Goal: Task Accomplishment & Management: Complete application form

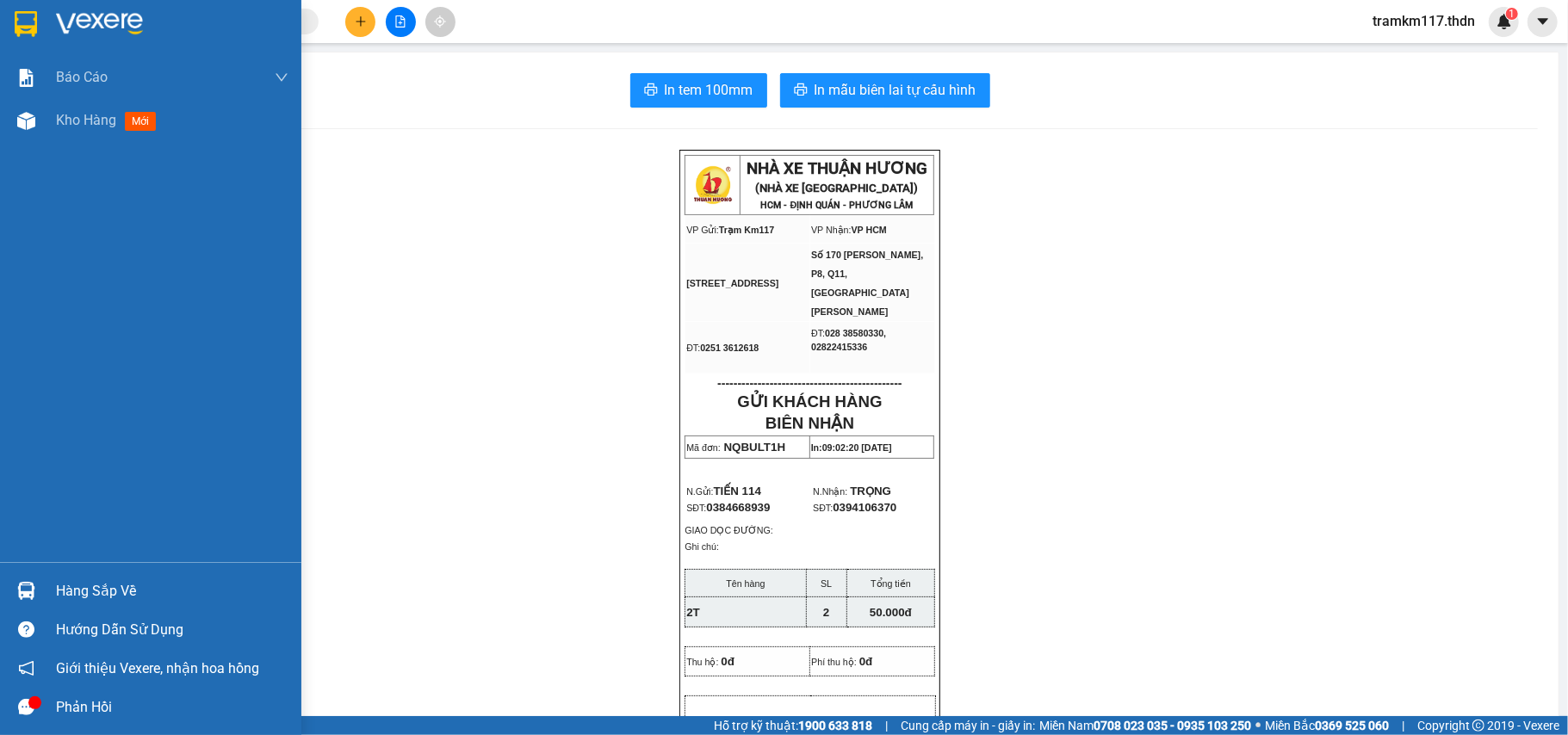
click at [28, 29] on img at bounding box center [26, 24] width 23 height 26
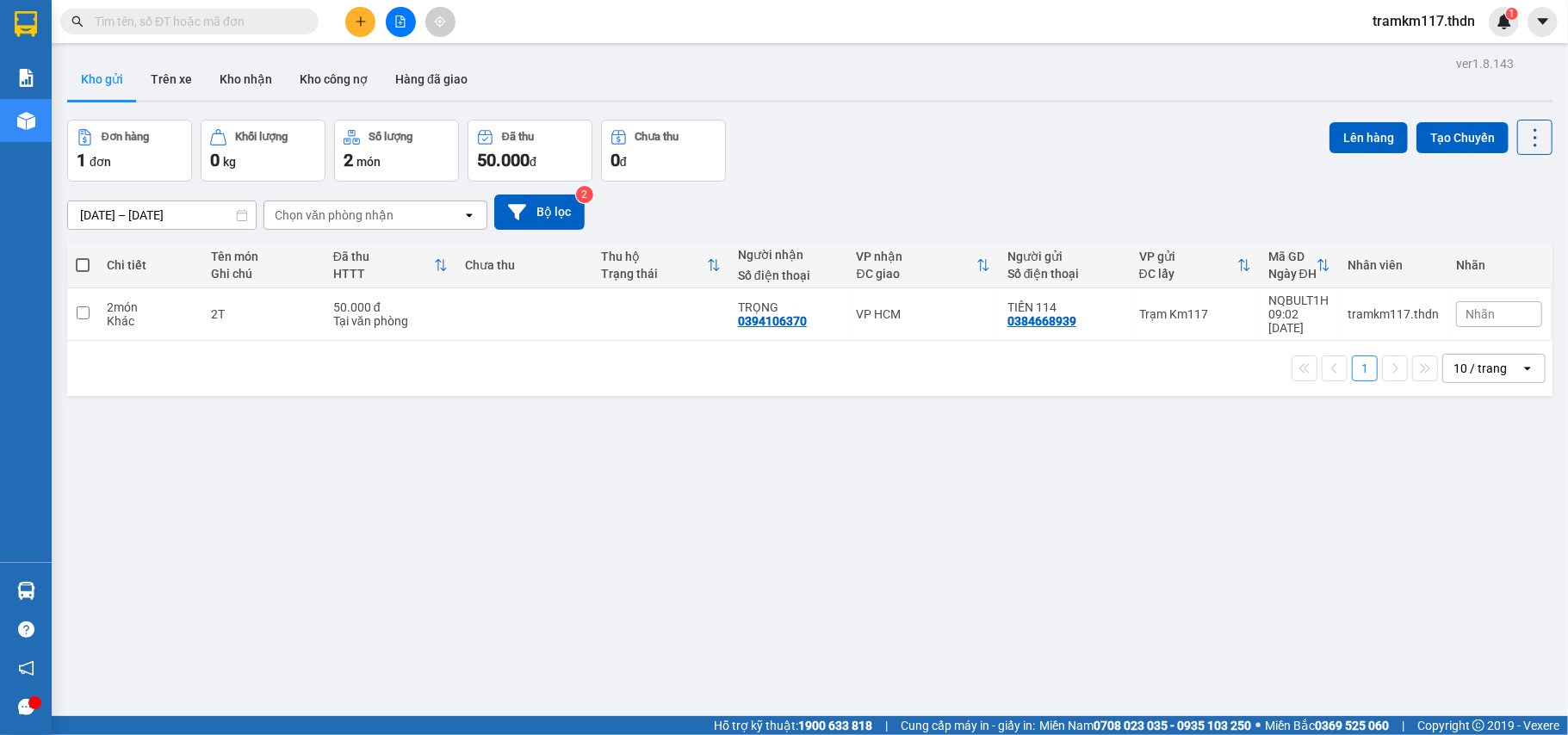
click at [1478, 362] on div "10 / trang" at bounding box center [1480, 368] width 53 height 17
click at [1464, 543] on span "100 / trang" at bounding box center [1470, 548] width 62 height 17
click at [356, 25] on icon "plus" at bounding box center [360, 21] width 12 height 12
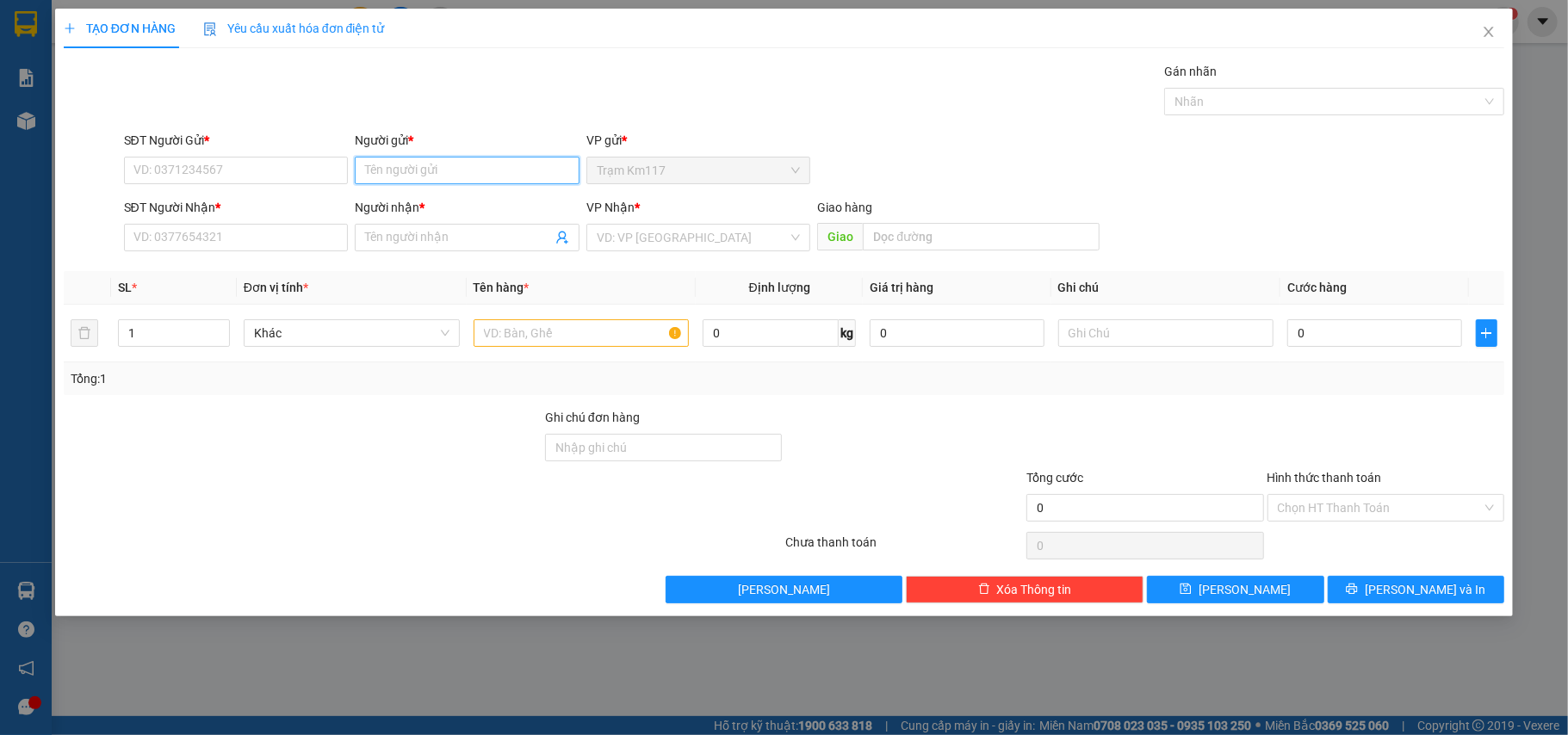
click at [427, 170] on input "Người gửi *" at bounding box center [467, 170] width 225 height 28
click at [443, 166] on input "ỆT ƠNG····" at bounding box center [467, 170] width 225 height 28
type input "Ệ"
type input "HUY VIỆT"
click at [466, 203] on div "HUY VIỆT HƯƠNG - 0819027374" at bounding box center [467, 206] width 204 height 19
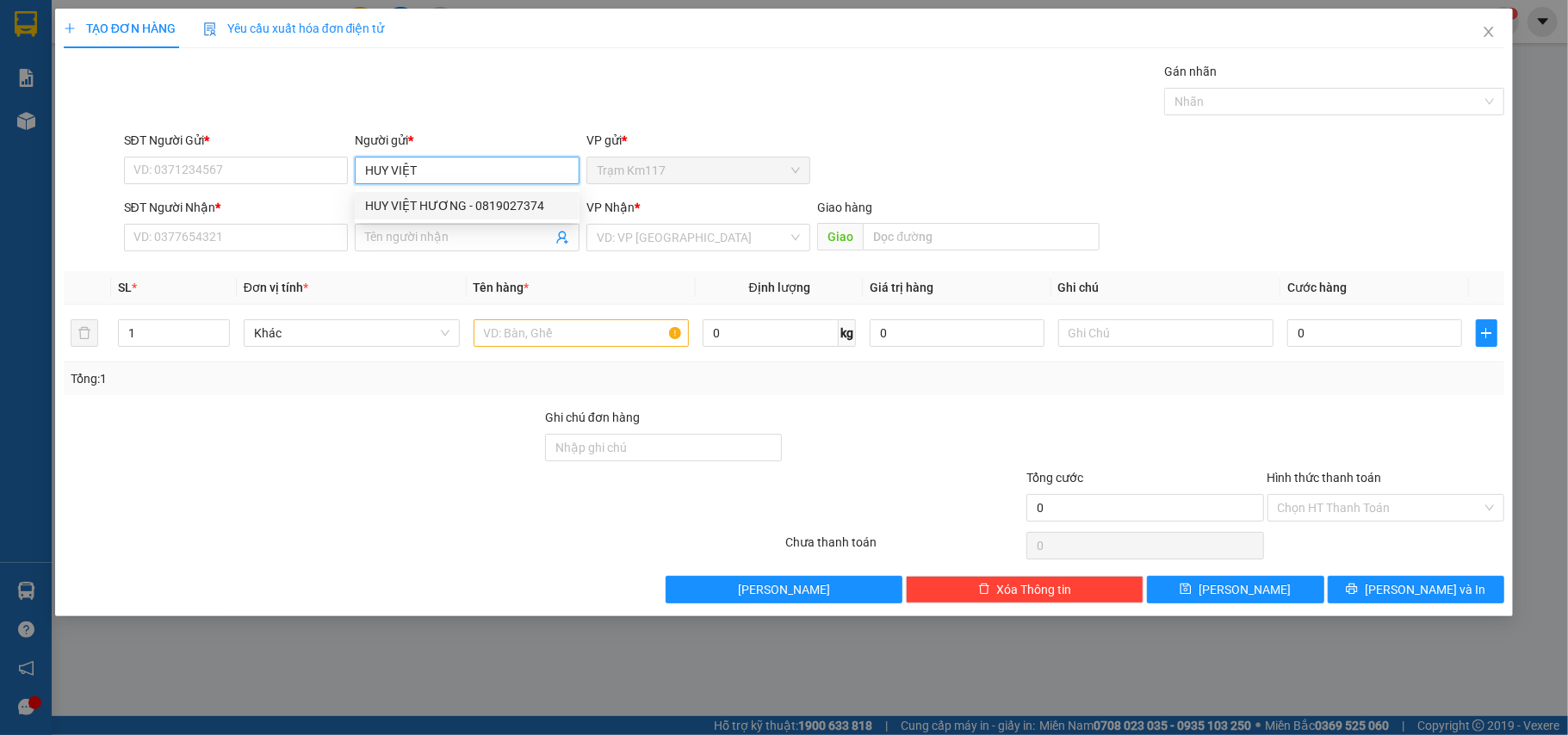
type input "0819027374"
type input "HUY VIỆT HƯƠNG"
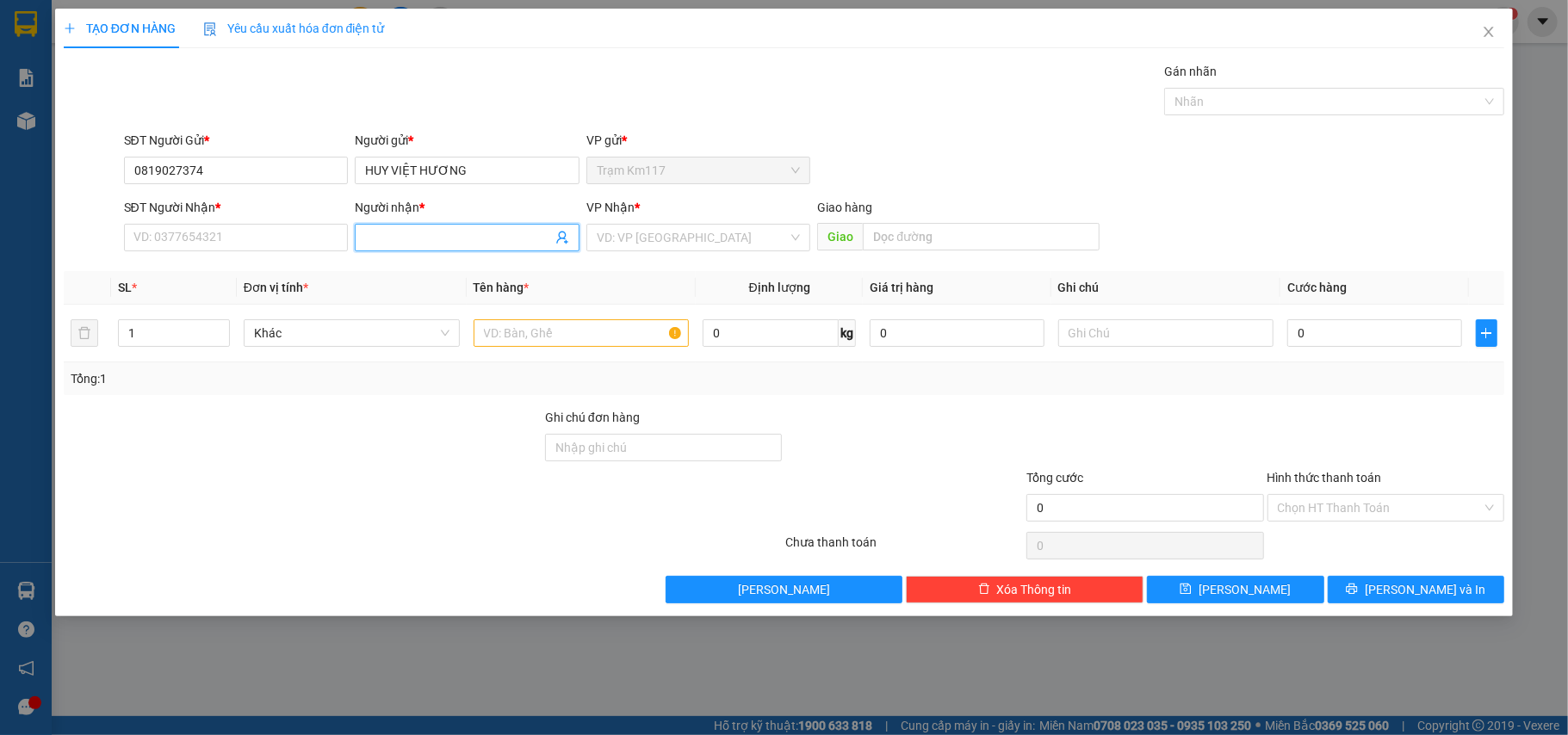
click at [559, 241] on icon "user-add" at bounding box center [562, 238] width 11 height 13
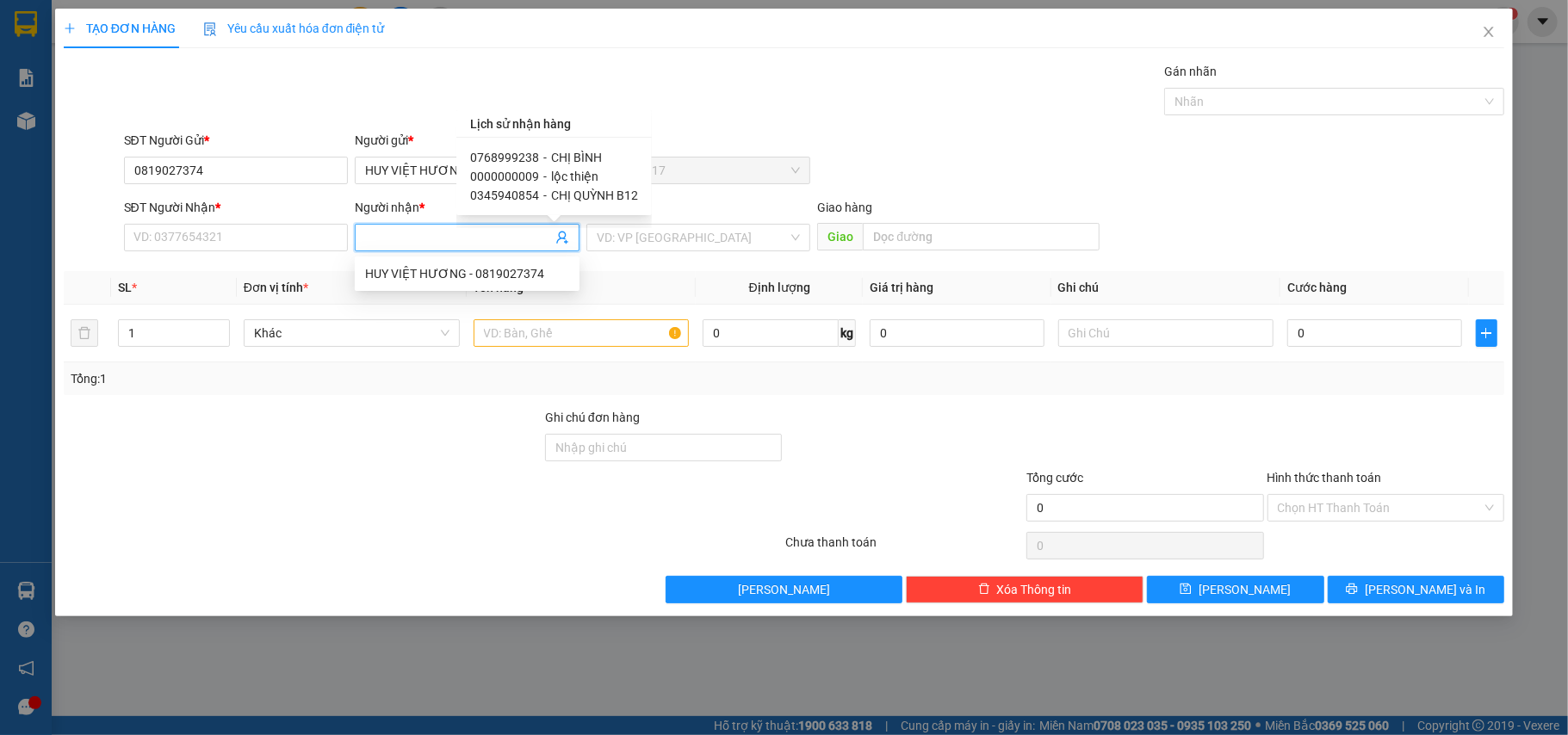
click at [561, 153] on span "CHỊ BÌNH" at bounding box center [576, 157] width 50 height 13
type input "0768999238"
type input "CHỊ BÌNH"
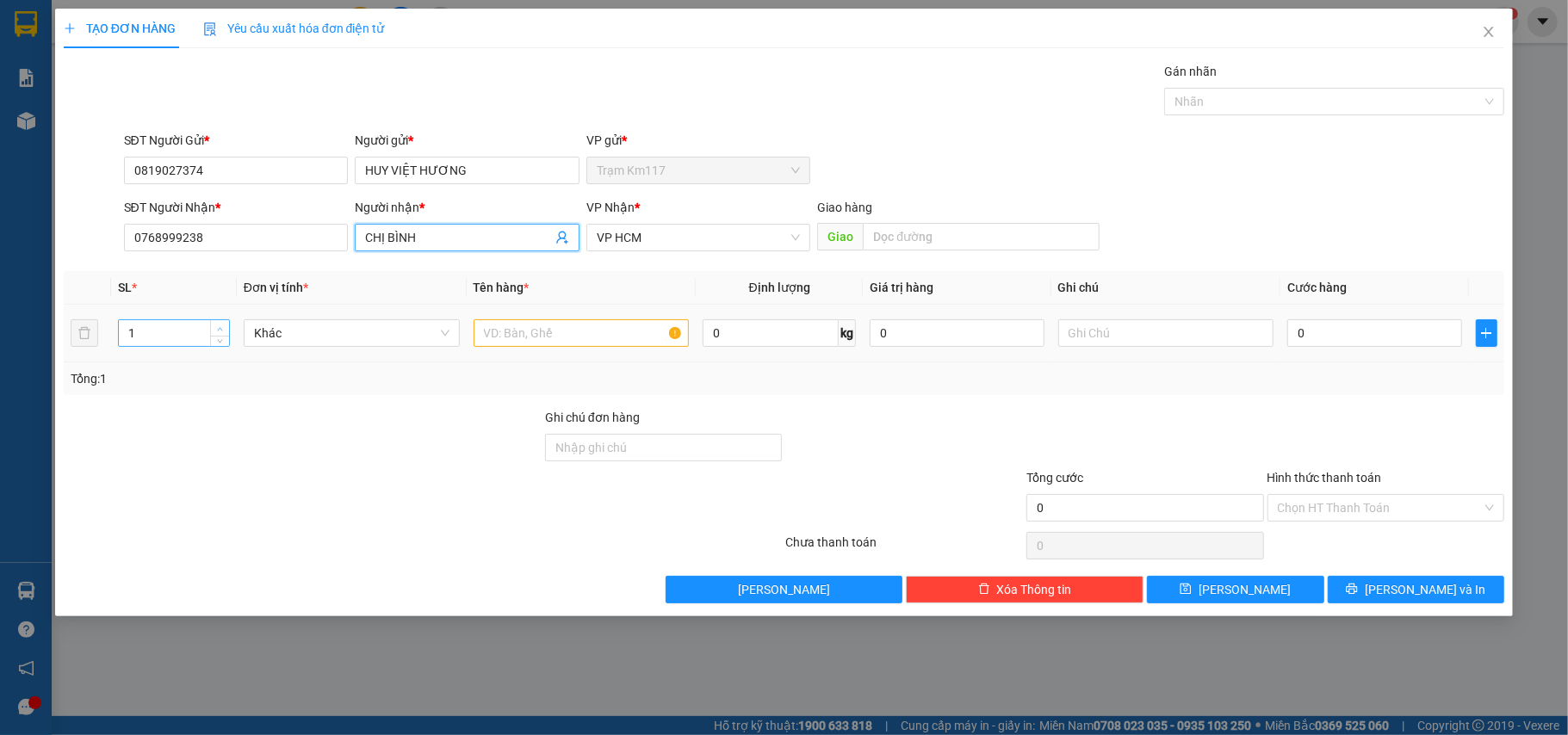
type input "2"
click at [221, 330] on icon "up" at bounding box center [220, 329] width 6 height 6
click at [580, 337] on input "text" at bounding box center [581, 332] width 216 height 28
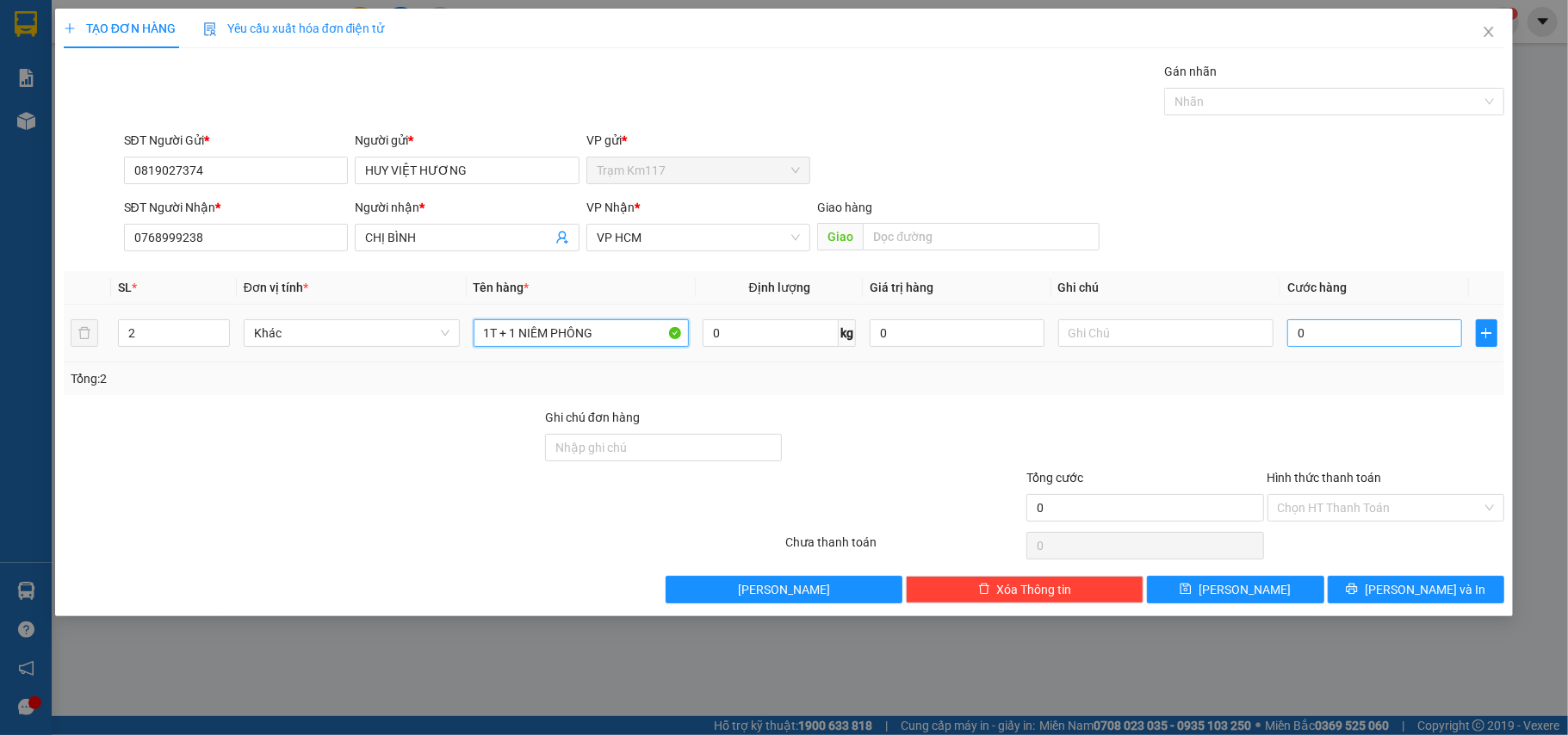
type input "1T + 1 NIÊM PHÔNG"
click at [1355, 334] on input "0" at bounding box center [1374, 332] width 174 height 28
type input "2"
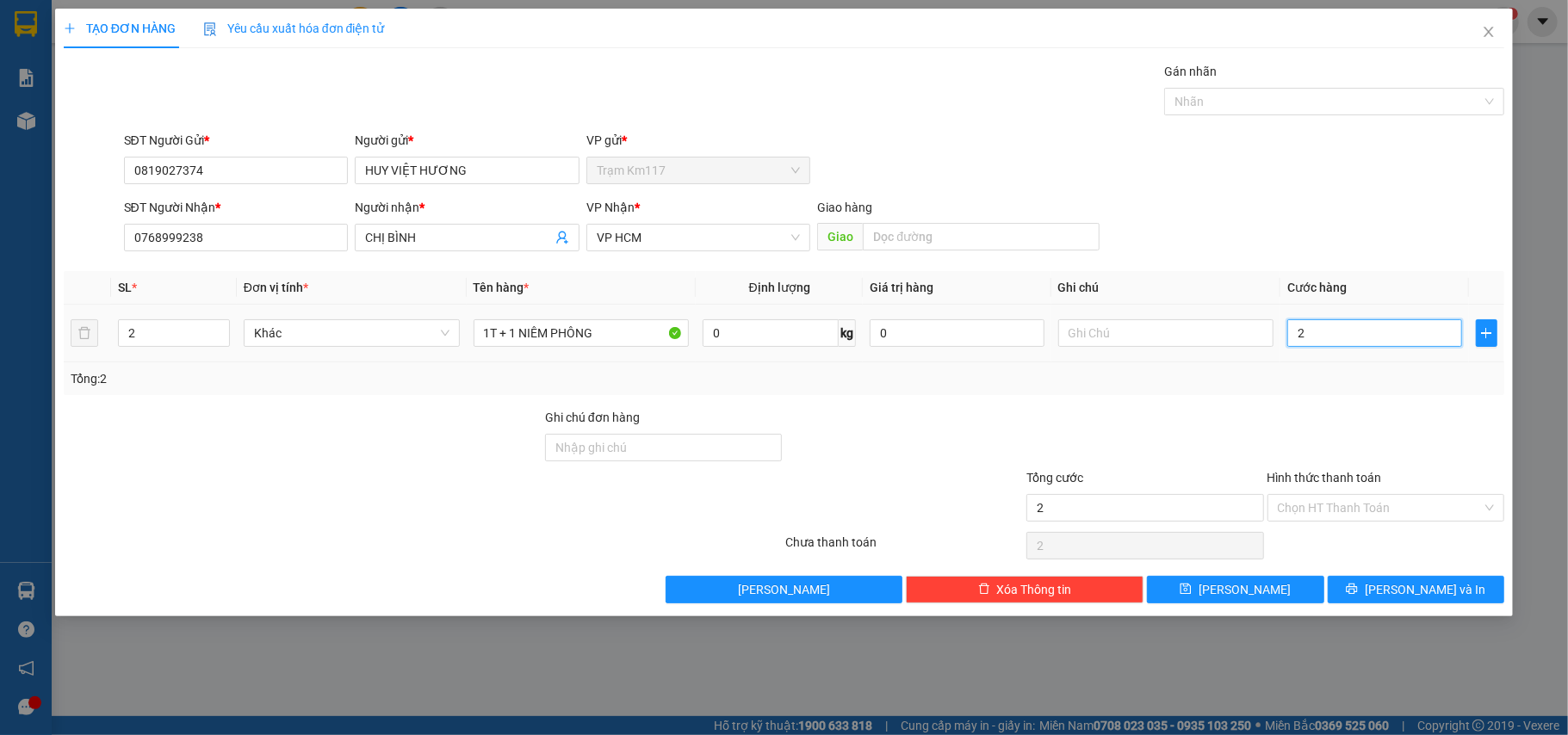
type input "20"
type input "200"
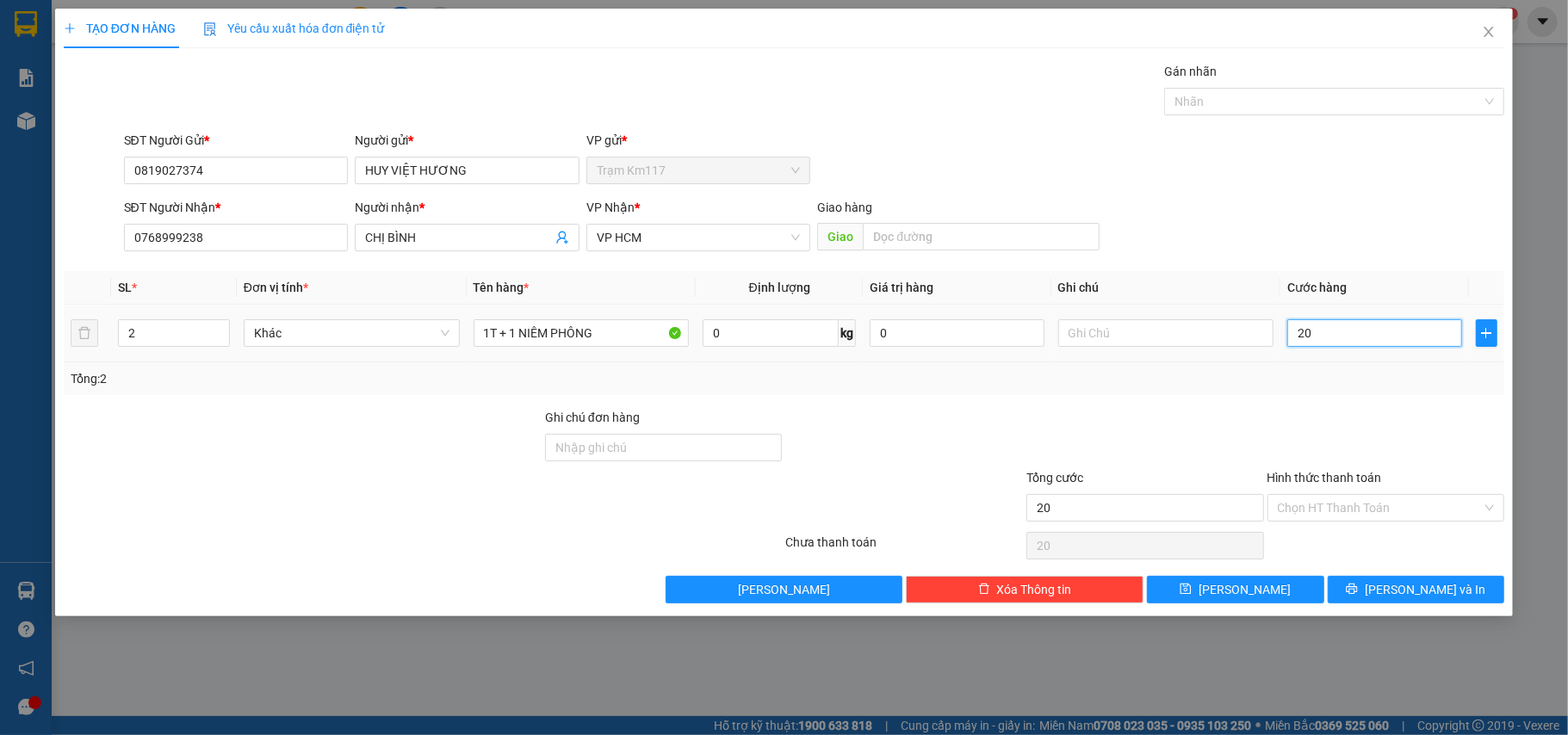
type input "200"
type input "2.000"
type input "20.000"
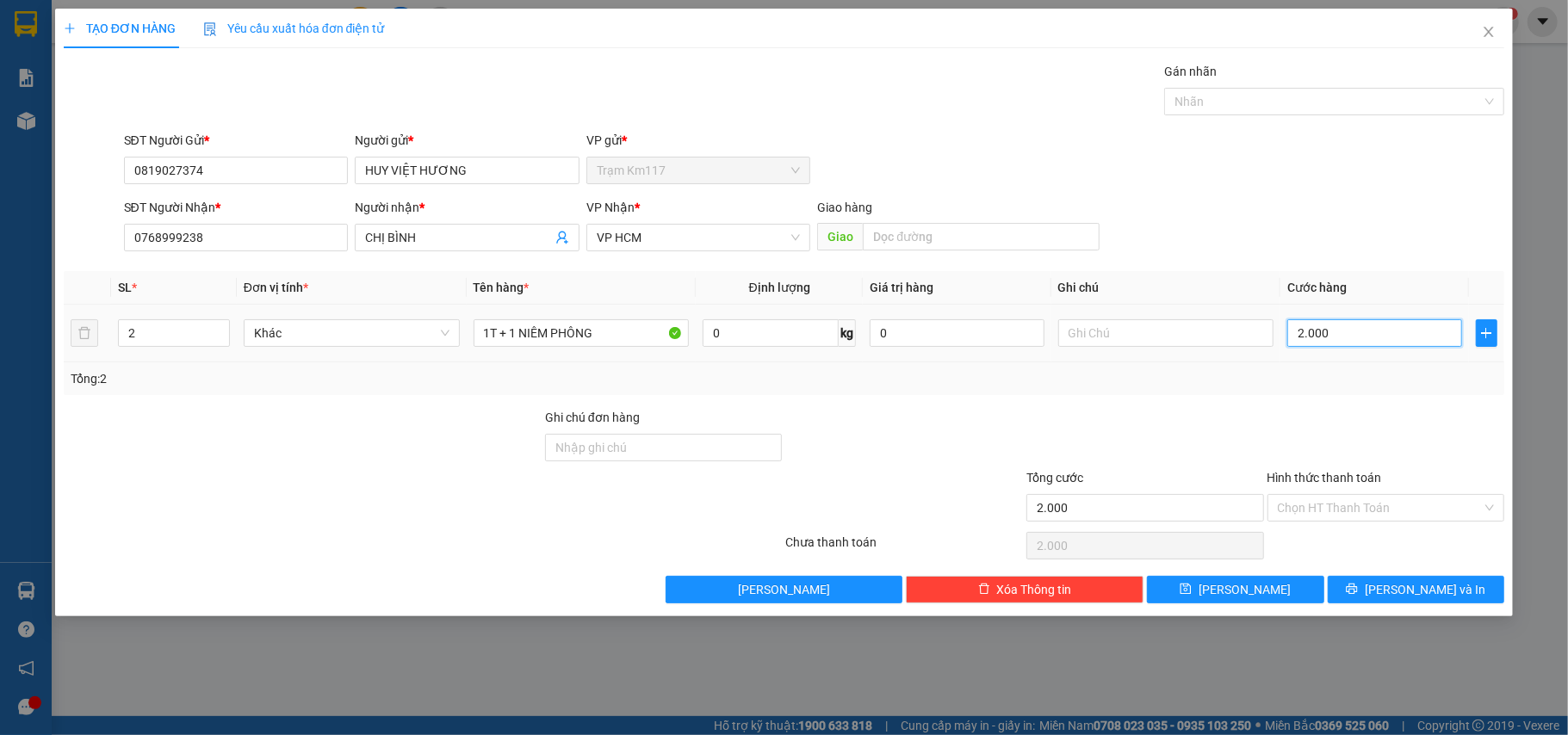
type input "20.000"
click at [1356, 509] on input "Hình thức thanh toán" at bounding box center [1380, 507] width 205 height 26
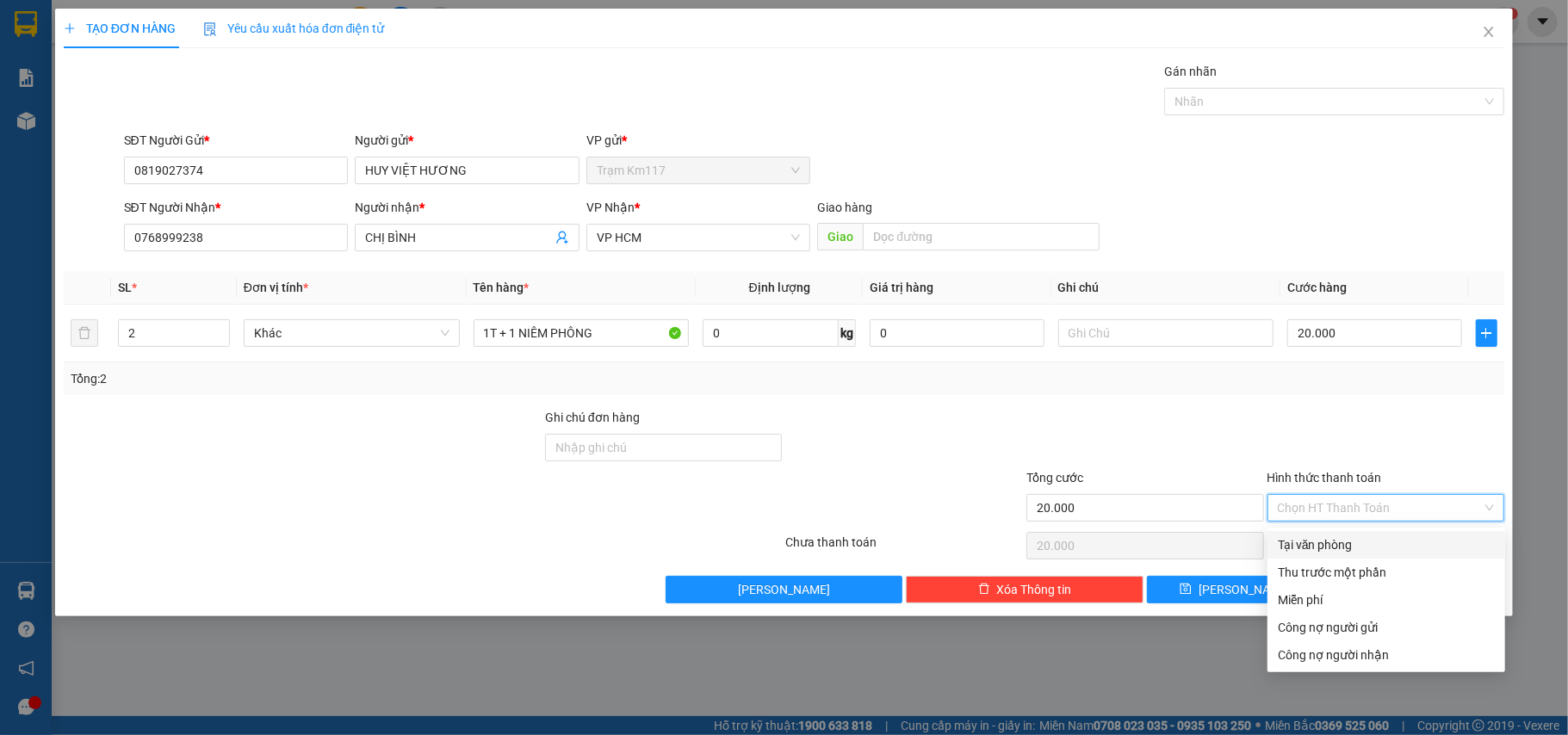
click at [1317, 543] on div "Tại văn phòng" at bounding box center [1387, 545] width 217 height 19
type input "0"
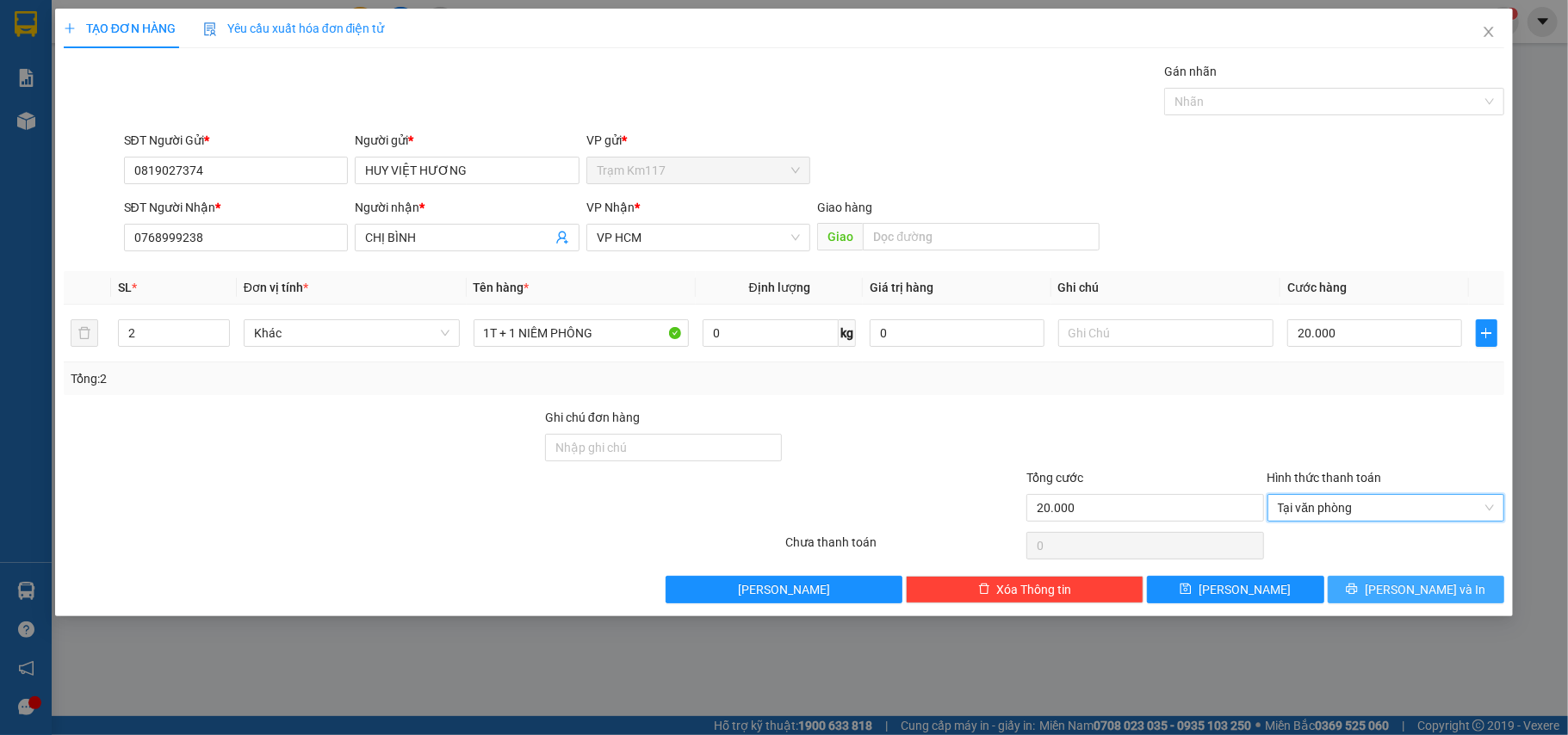
click at [1396, 588] on button "Lưu và In" at bounding box center [1417, 589] width 177 height 28
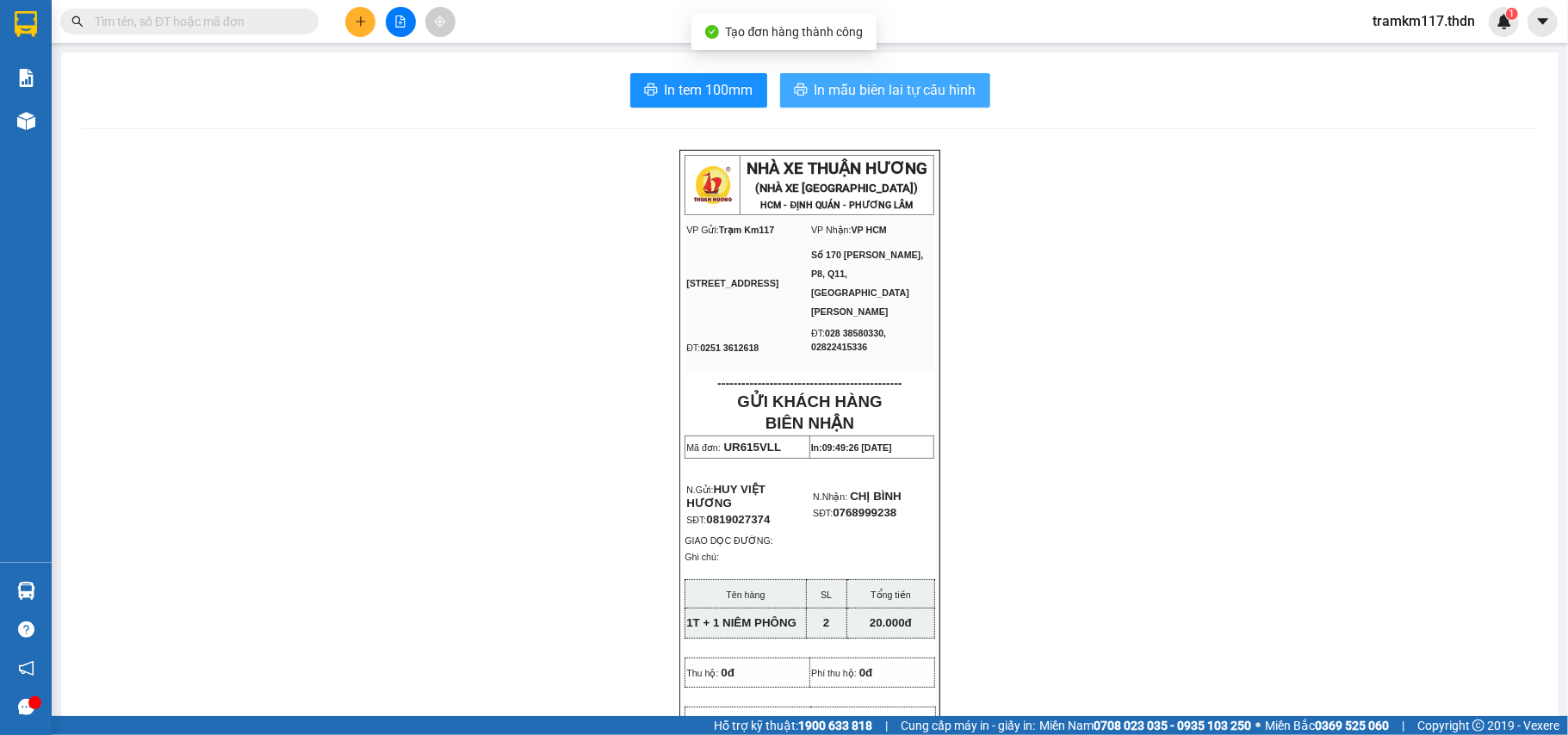
click at [814, 96] on span "In mẫu biên lai tự cấu hình" at bounding box center [895, 89] width 162 height 22
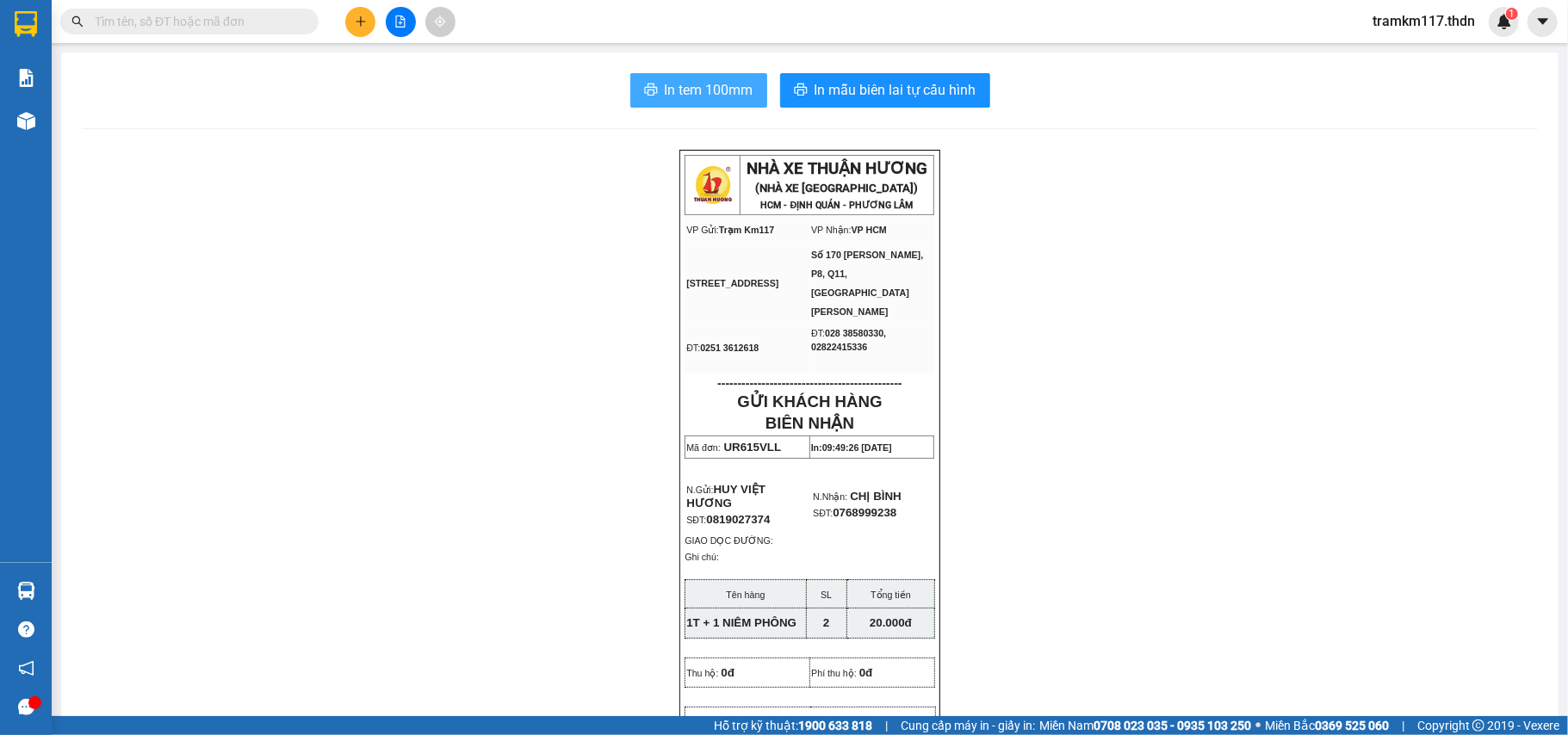
click at [665, 79] on span "In tem 100mm" at bounding box center [709, 89] width 89 height 22
click at [352, 31] on button at bounding box center [361, 22] width 30 height 30
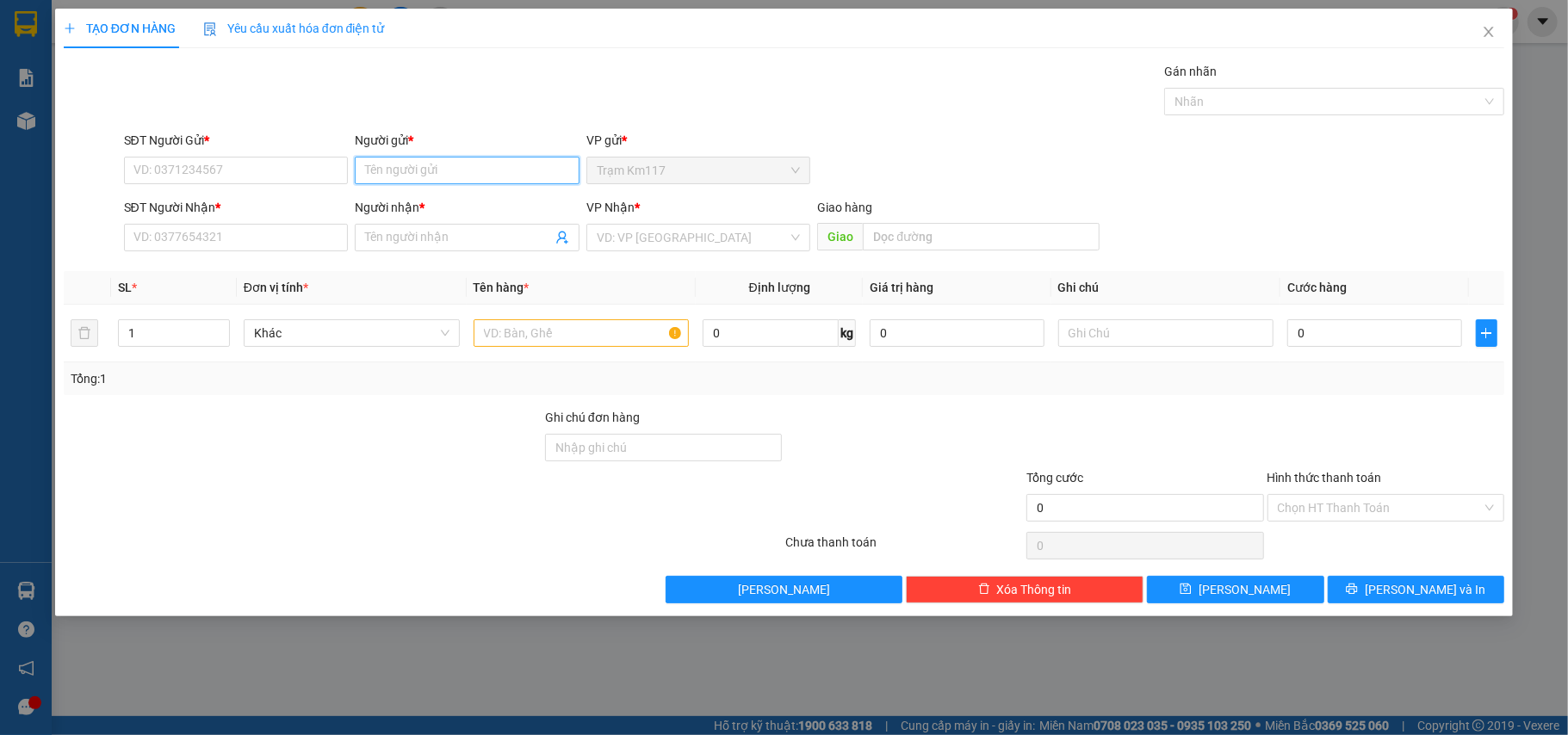
click at [434, 172] on input "Người gửi *" at bounding box center [467, 170] width 225 height 28
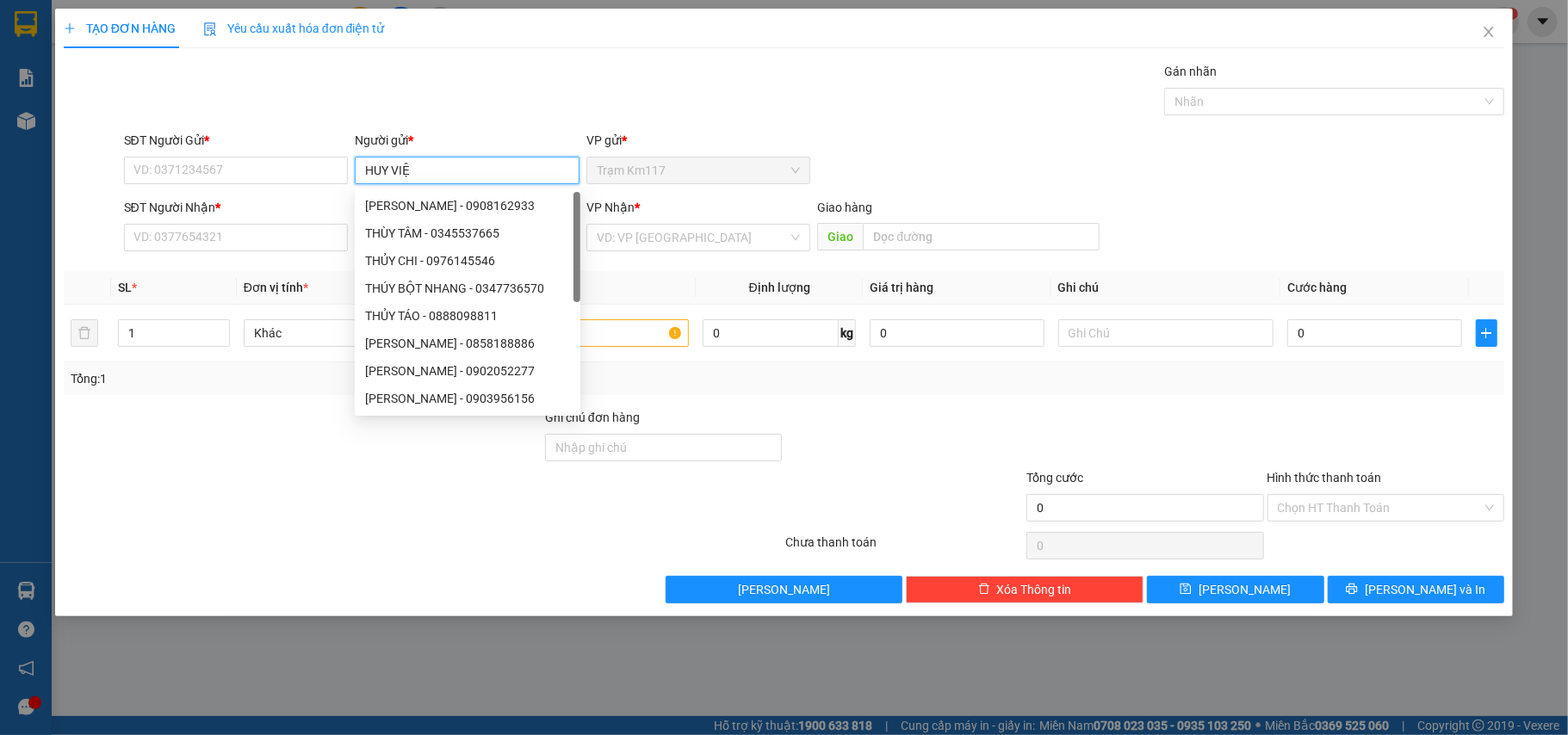
type input "HUY VIỆT"
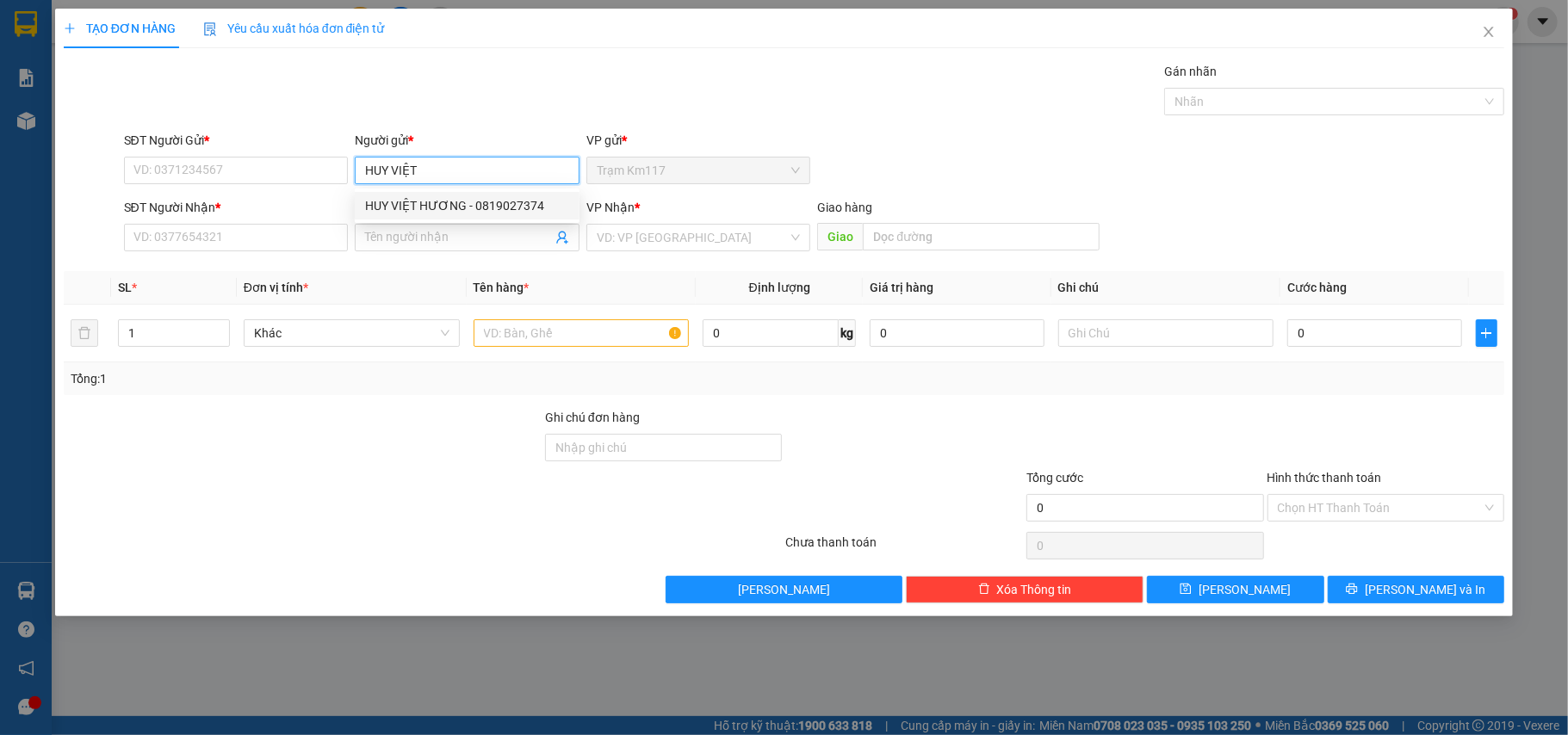
click at [449, 203] on div "HUY VIỆT HƯƠNG - 0819027374" at bounding box center [467, 206] width 204 height 19
type input "0819027374"
type input "HUY VIỆT HƯƠNG"
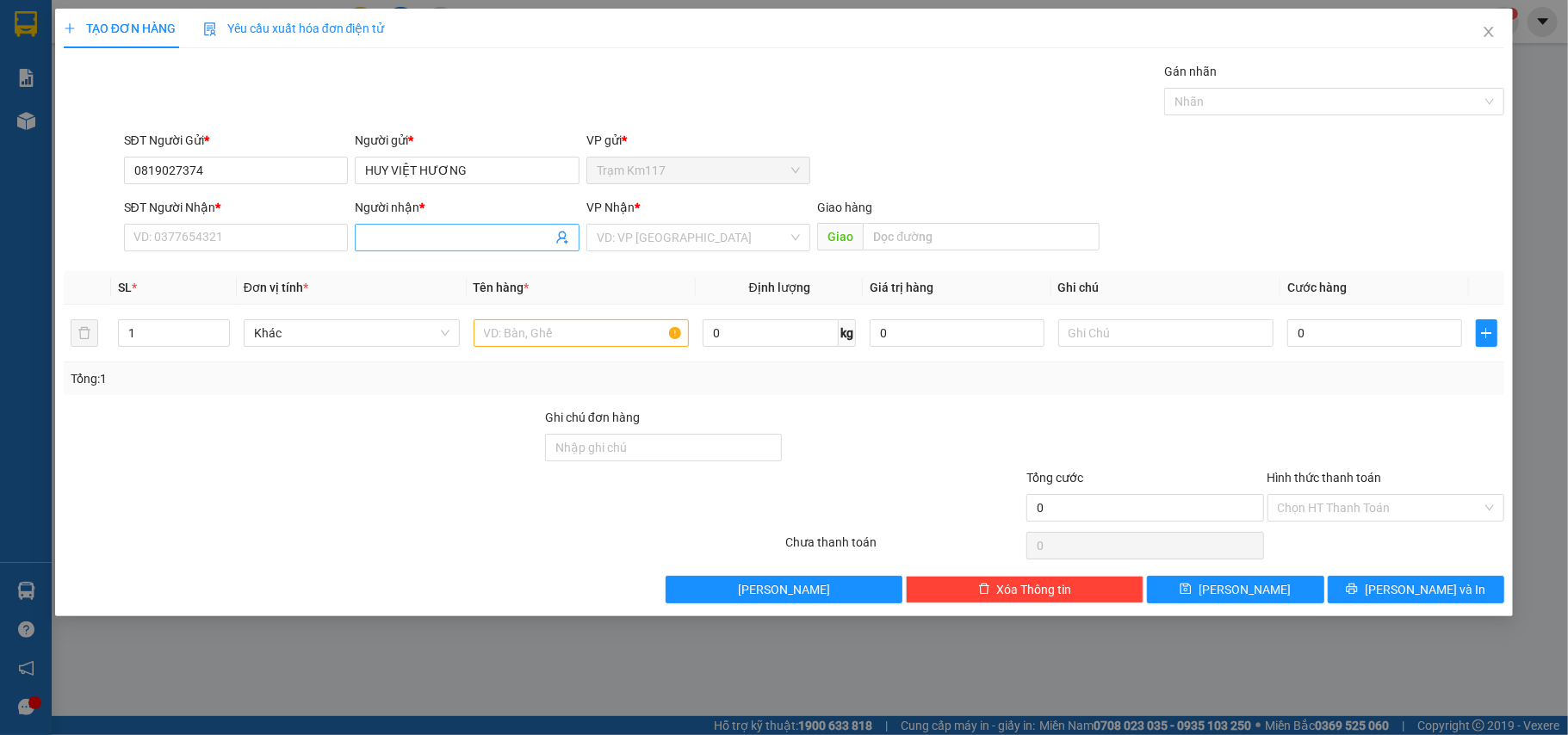
click at [565, 242] on icon "user-add" at bounding box center [562, 237] width 13 height 13
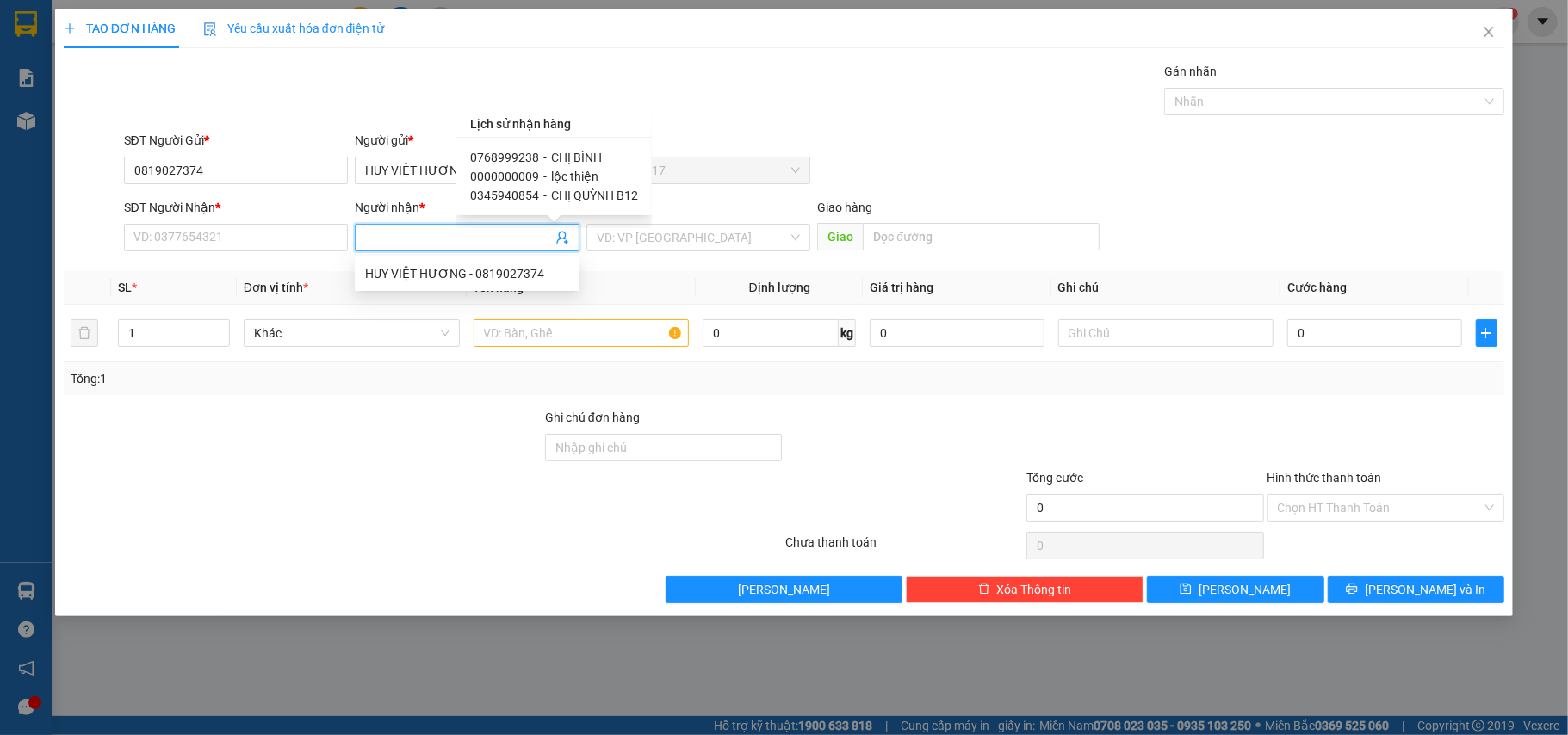
click at [543, 193] on span "-" at bounding box center [545, 195] width 4 height 13
type input "0345940854"
type input "CHỊ QUỲNH B12"
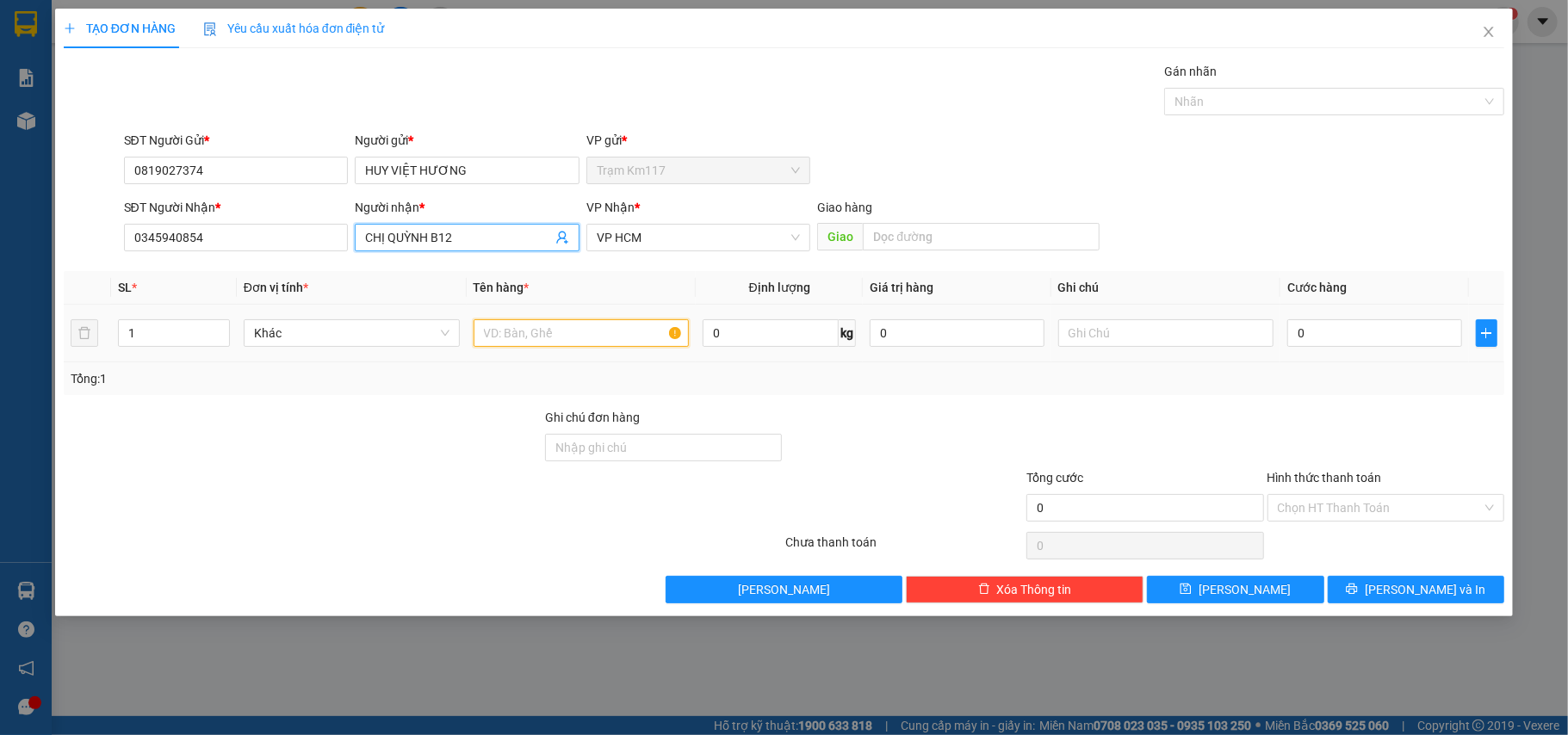
click at [563, 339] on input "text" at bounding box center [581, 332] width 216 height 28
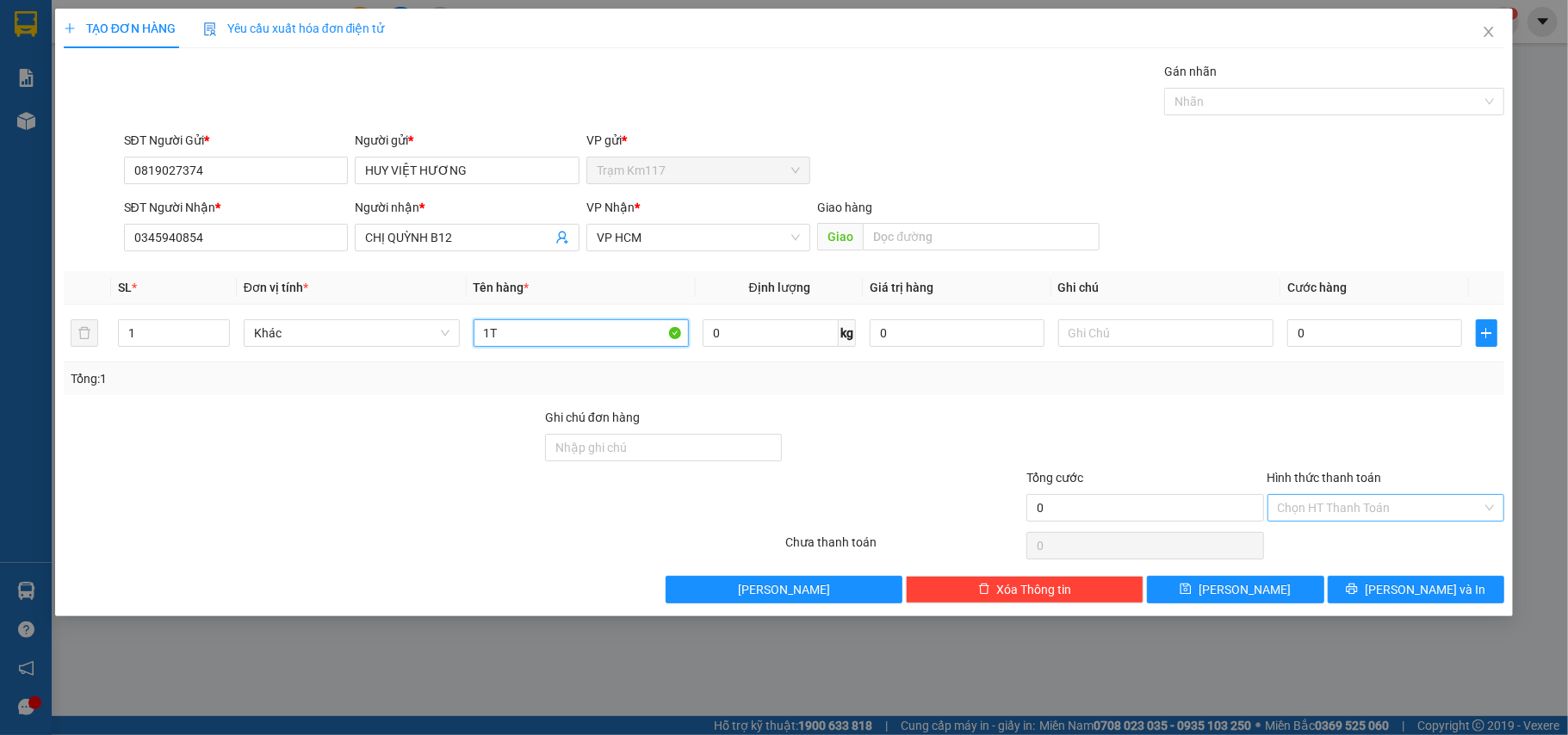
type input "1T"
click at [1316, 503] on input "Hình thức thanh toán" at bounding box center [1380, 507] width 205 height 26
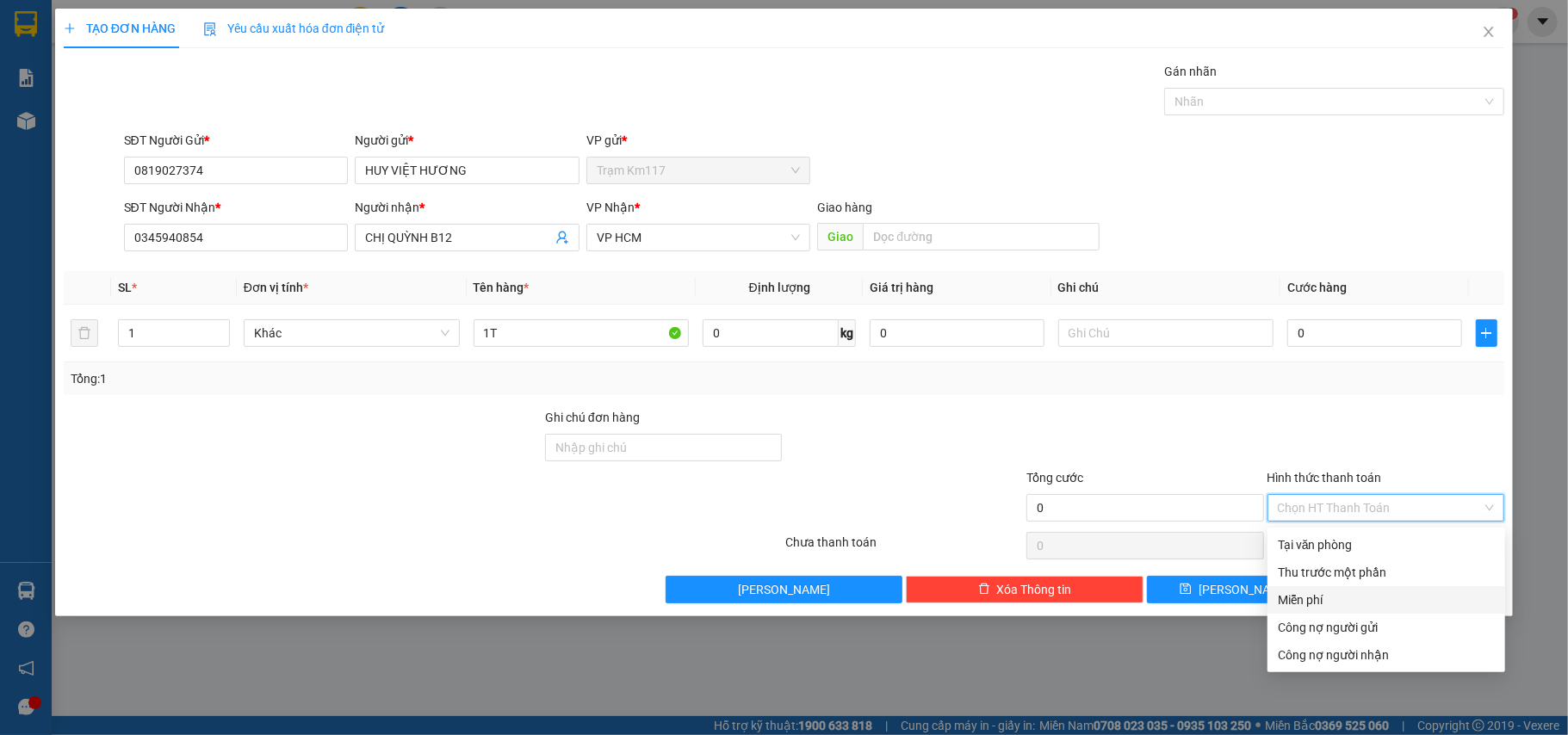
click at [1303, 599] on div "Miễn phí" at bounding box center [1387, 600] width 217 height 19
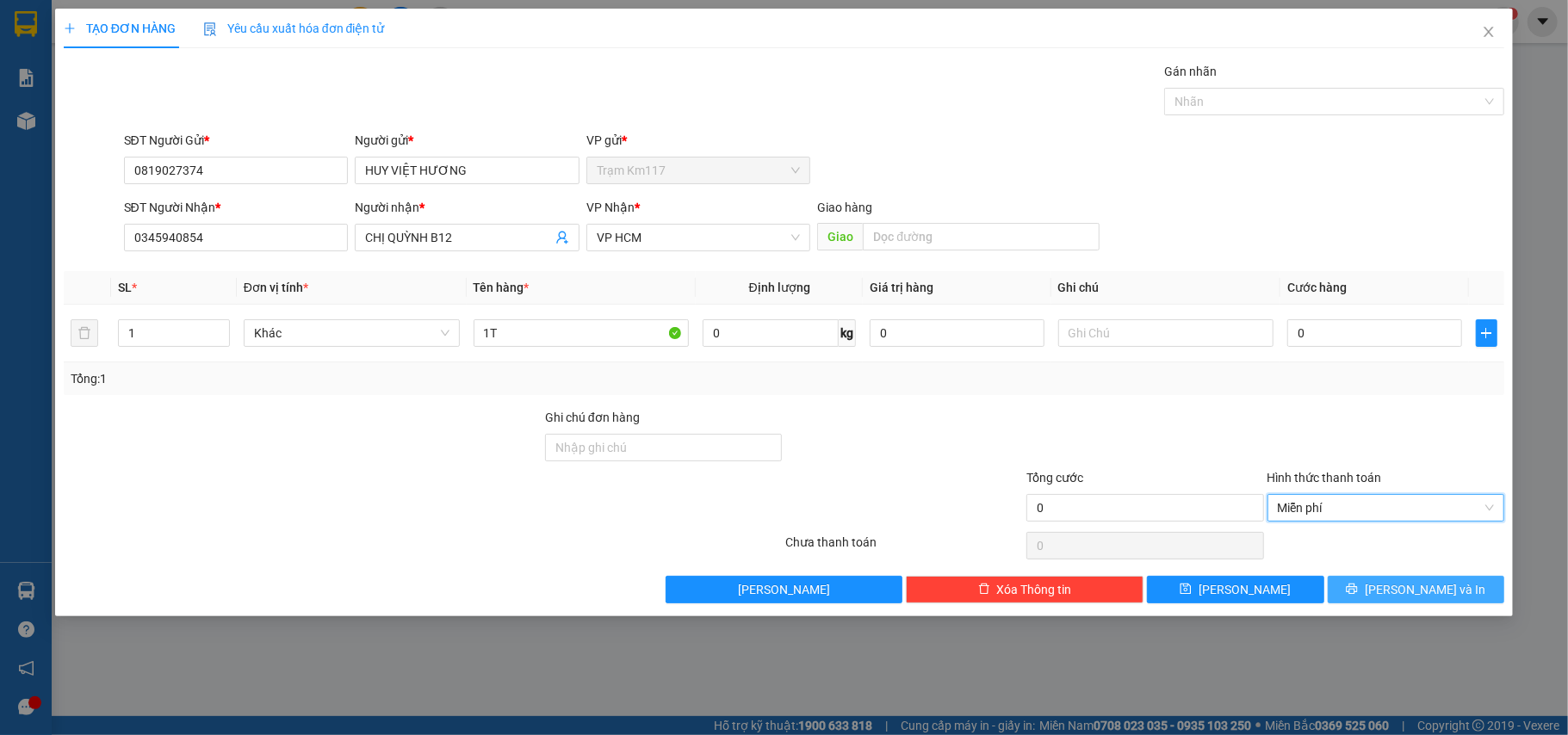
click at [1358, 589] on icon "printer" at bounding box center [1352, 588] width 12 height 12
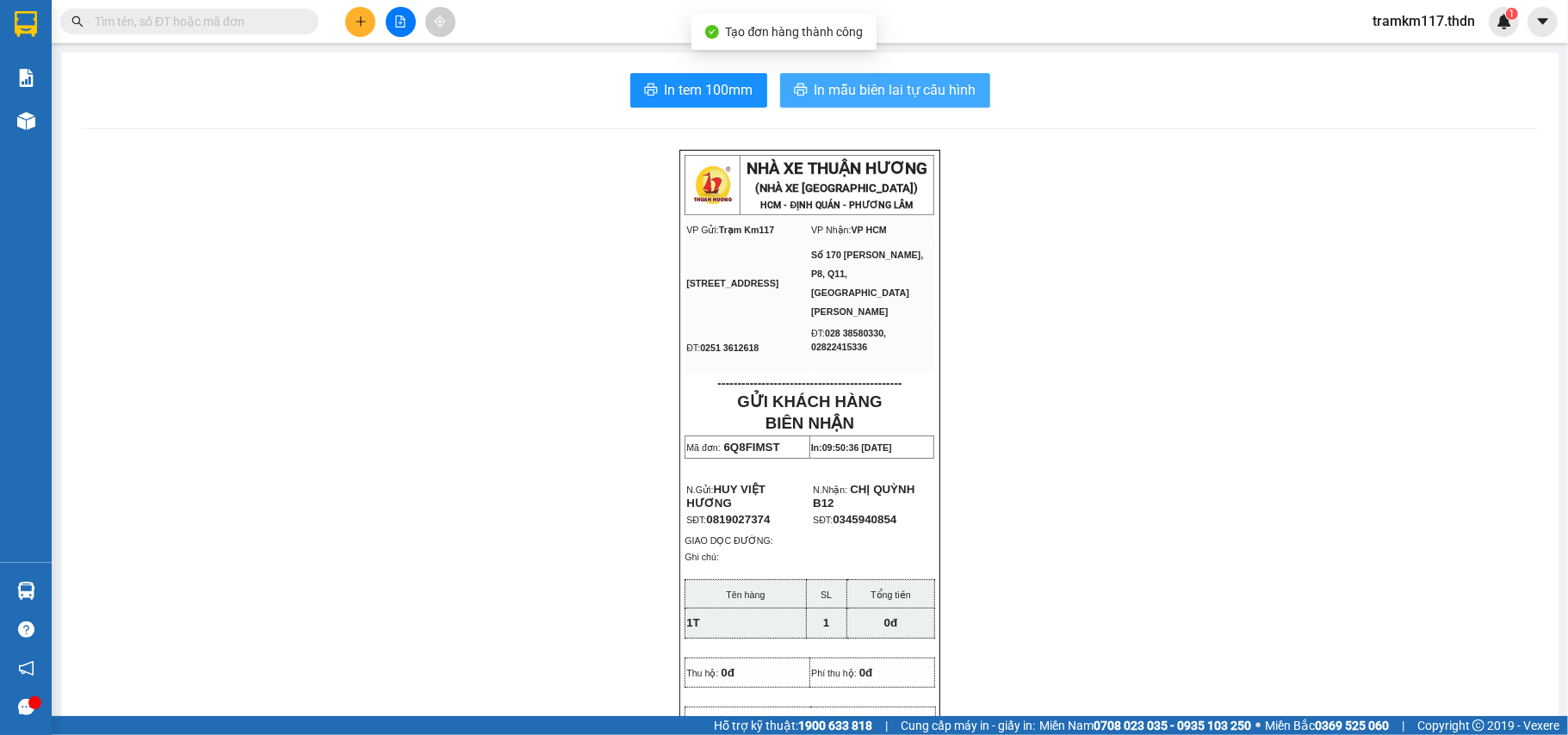
click at [842, 87] on span "In mẫu biên lai tự cấu hình" at bounding box center [895, 89] width 162 height 22
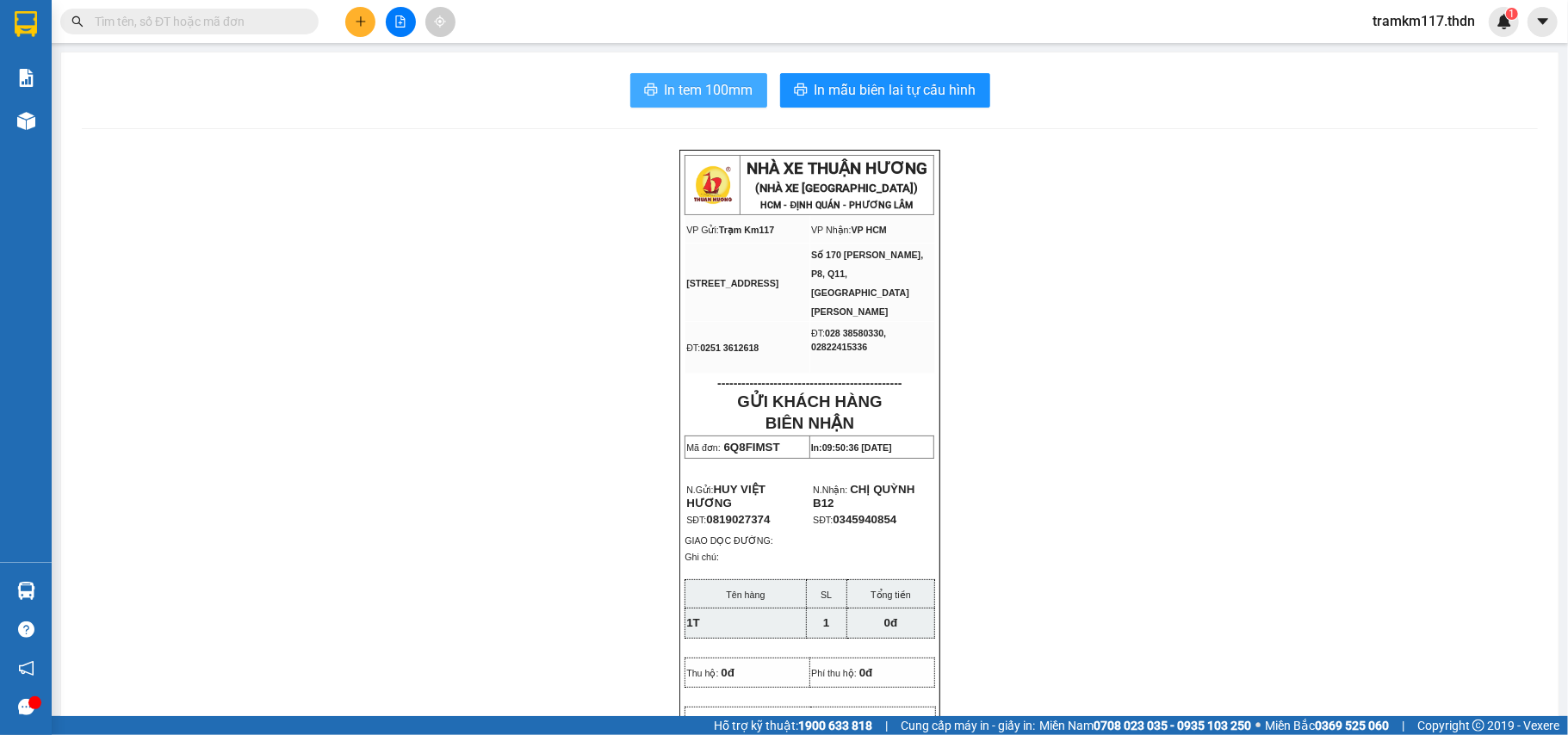
click at [700, 84] on span "In tem 100mm" at bounding box center [709, 89] width 89 height 22
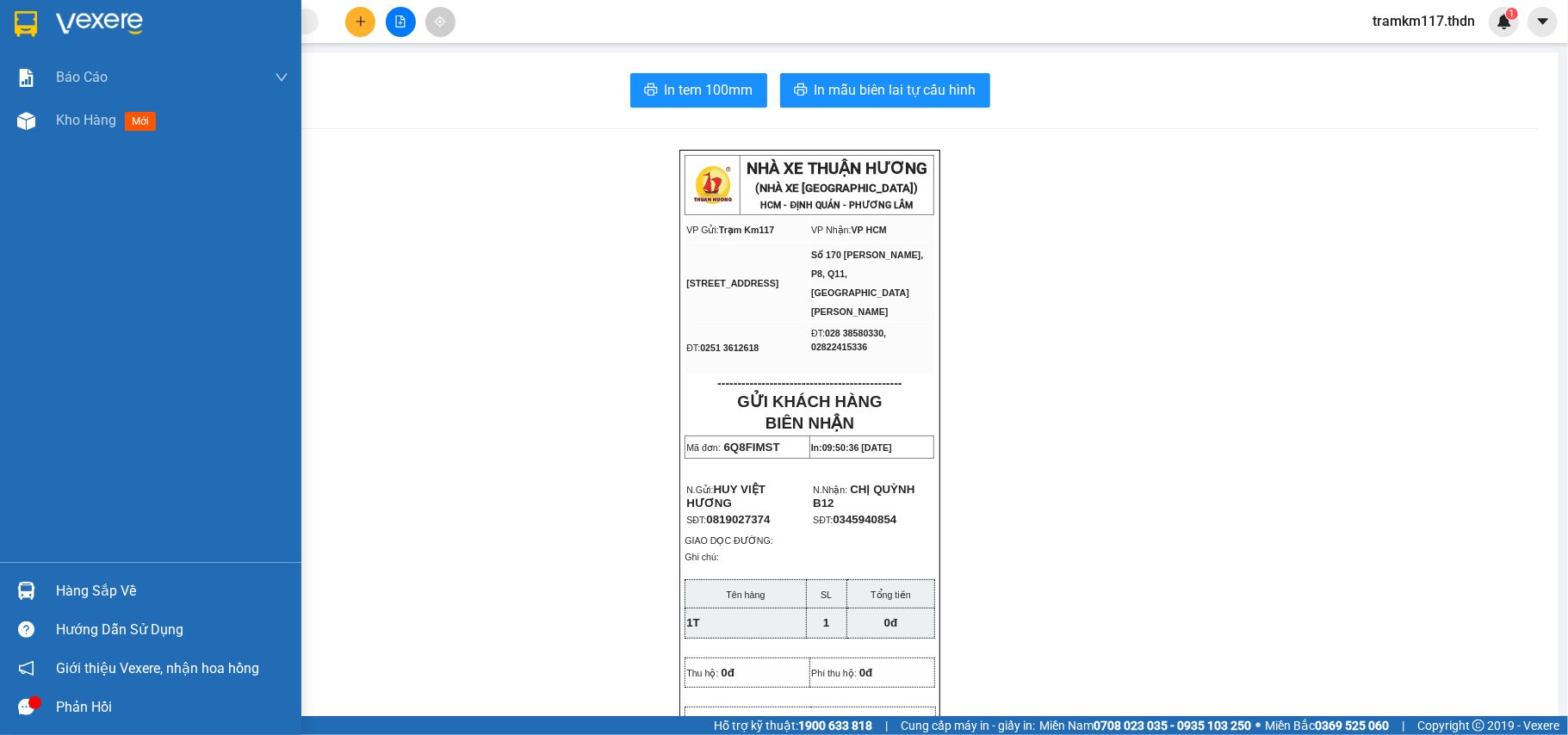
click at [31, 18] on img at bounding box center [26, 24] width 23 height 26
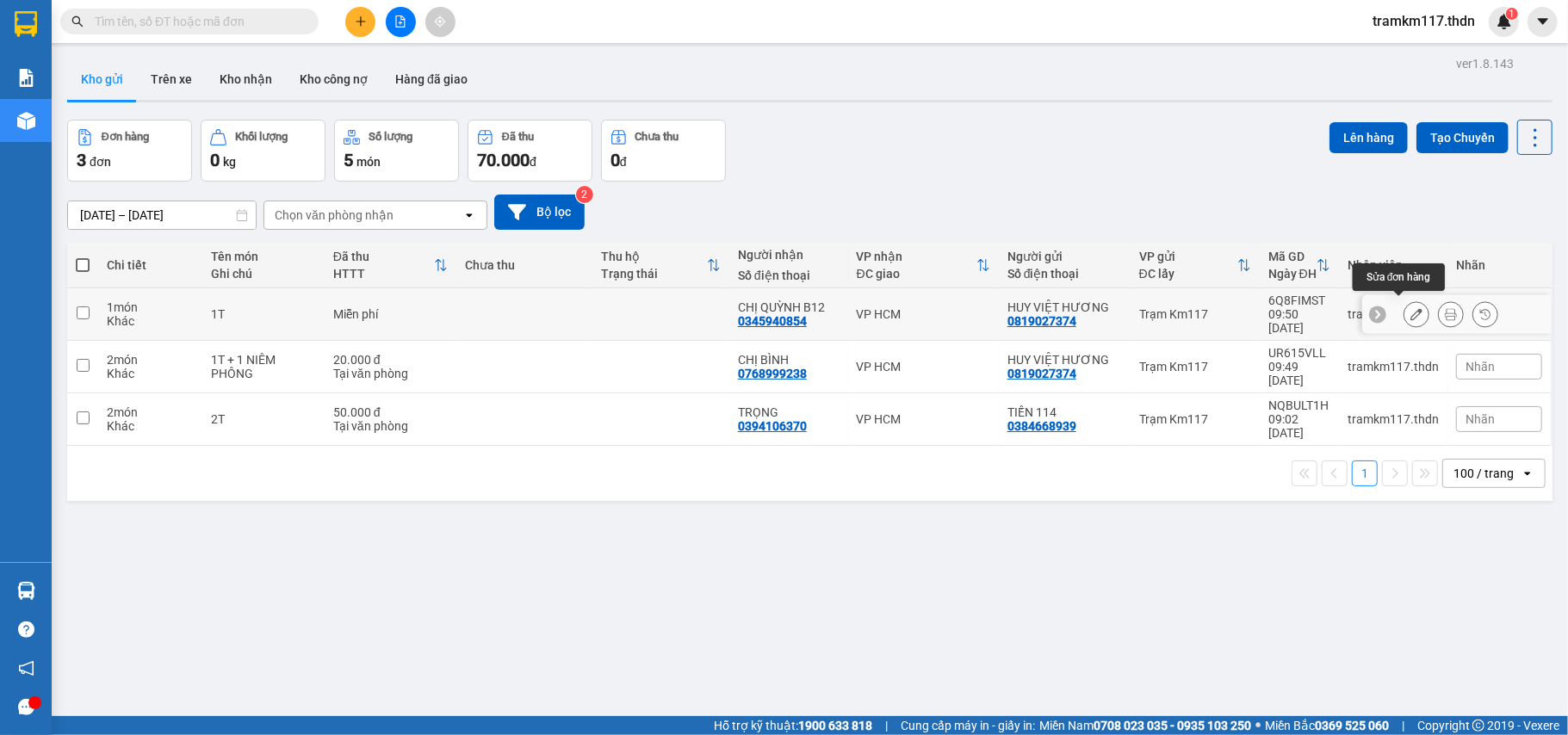
click at [1404, 301] on button at bounding box center [1416, 315] width 24 height 30
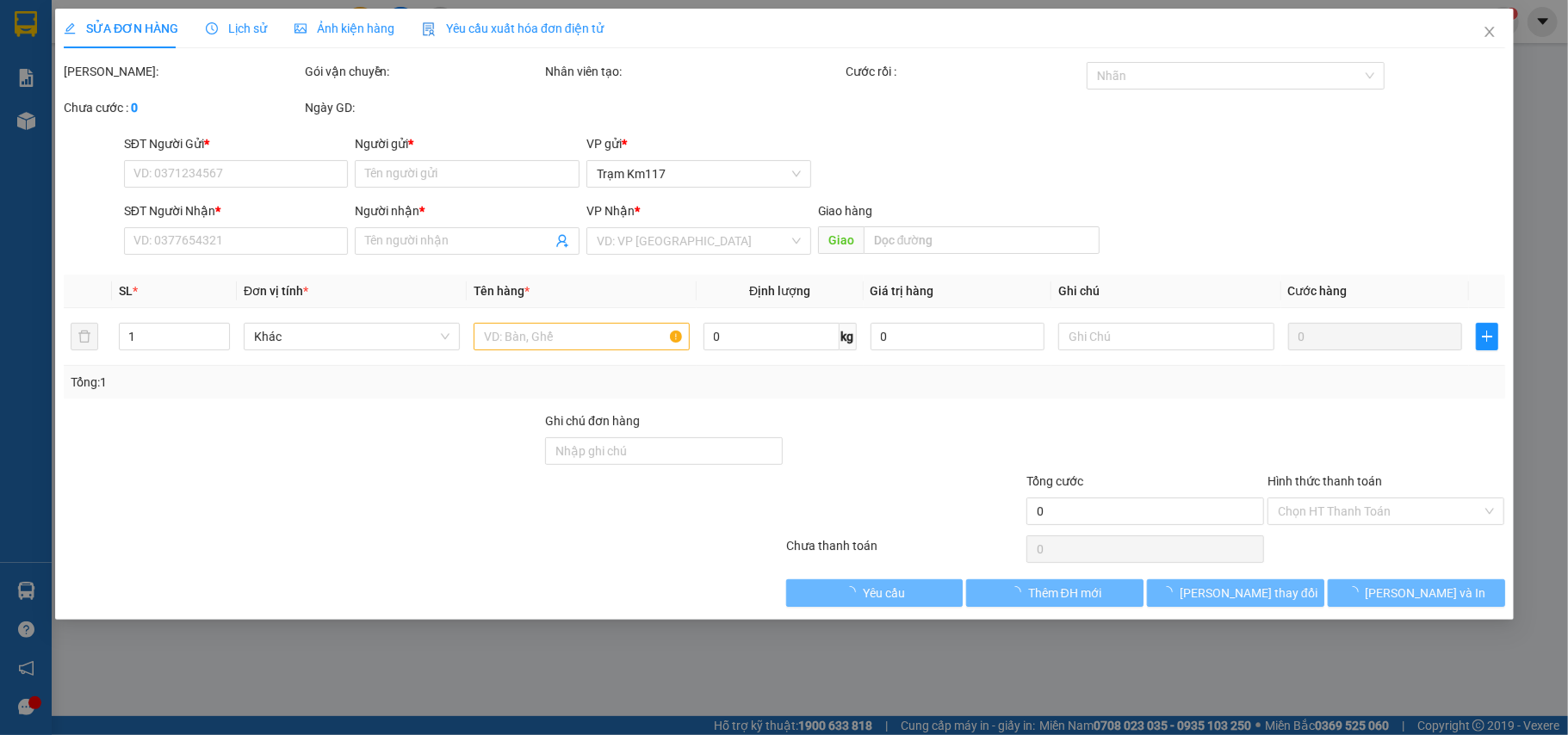
type input "0819027374"
type input "HUY VIỆT HƯƠNG"
type input "0345940854"
type input "CHỊ QUỲNH B12"
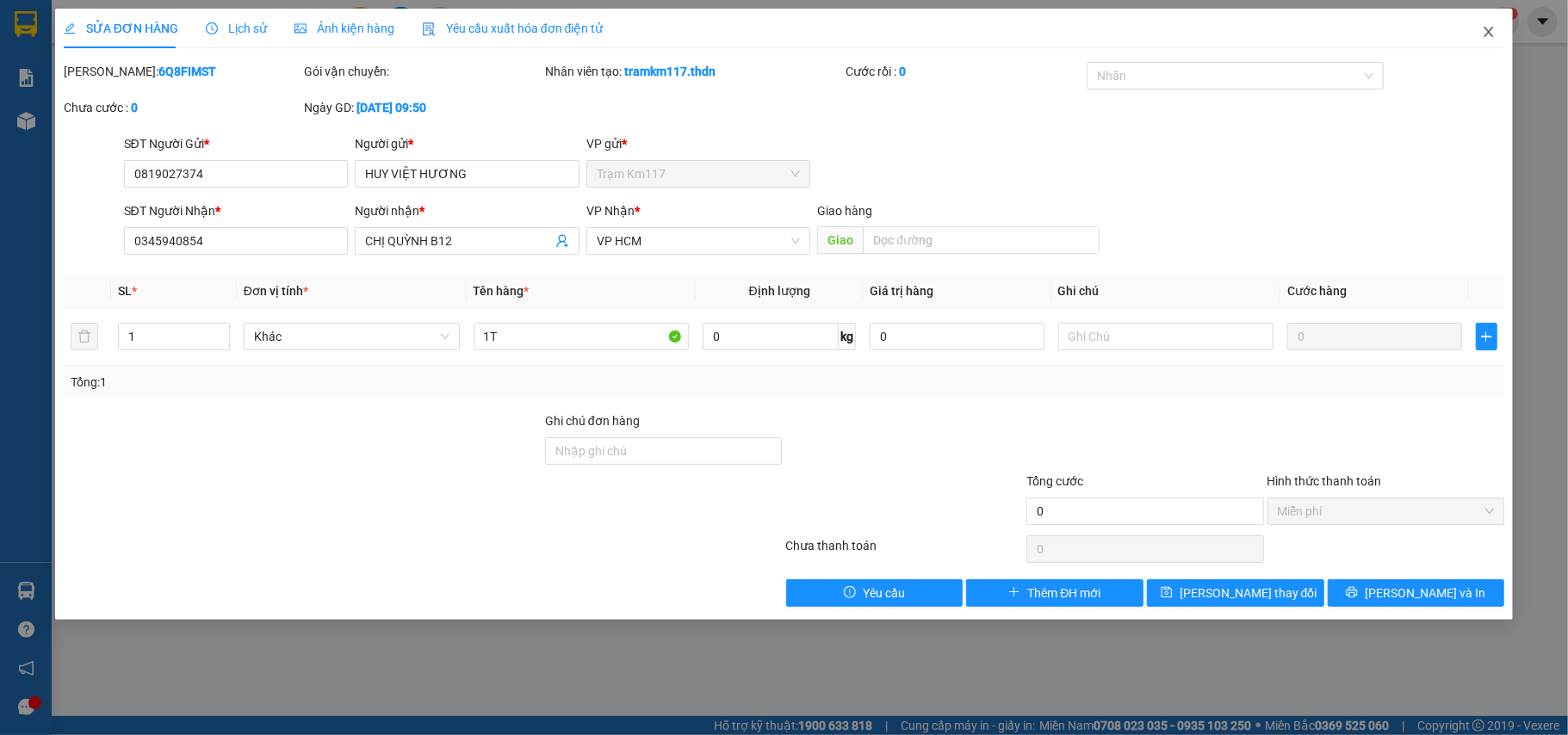
click at [1486, 28] on icon "close" at bounding box center [1489, 31] width 13 height 13
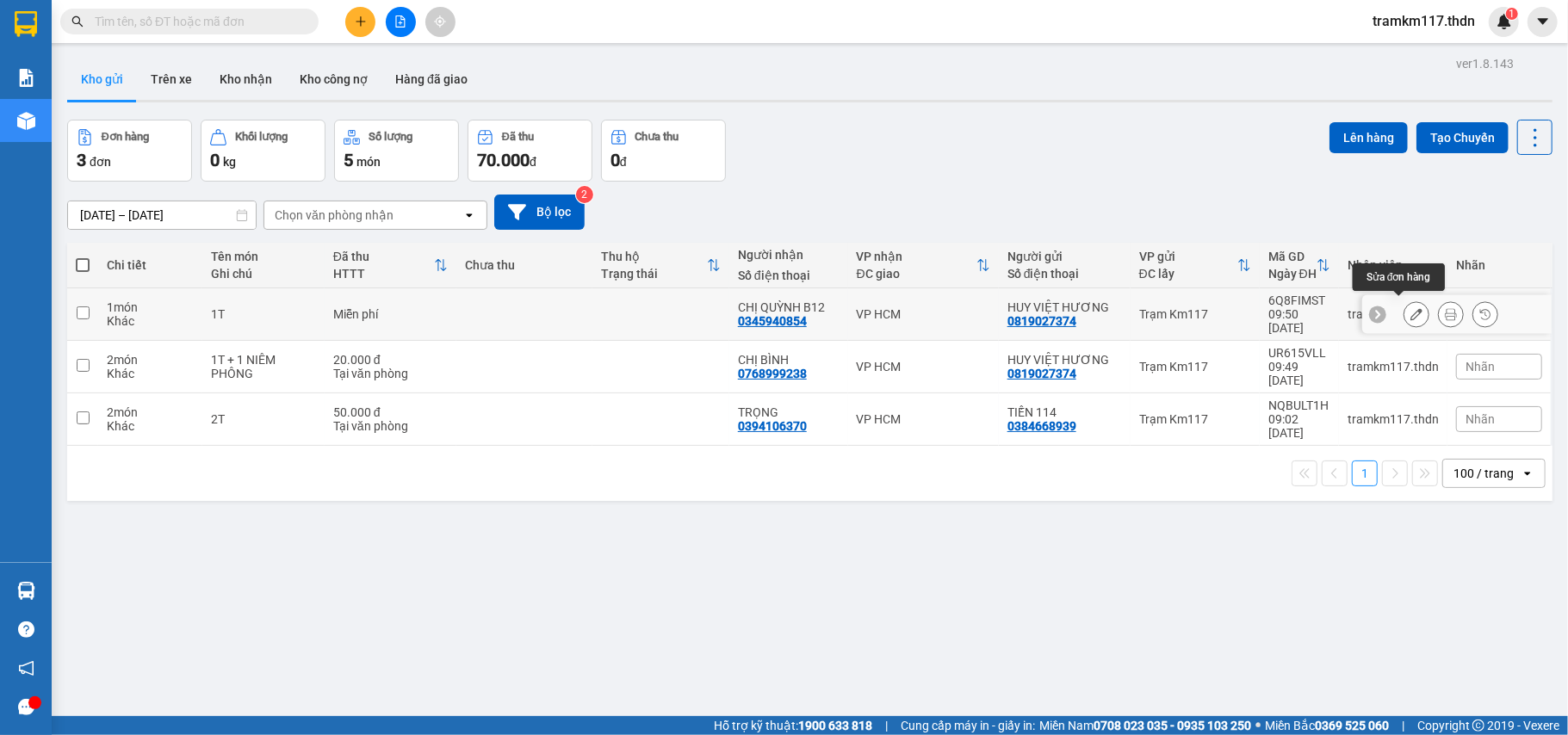
click at [1411, 314] on icon at bounding box center [1417, 314] width 12 height 12
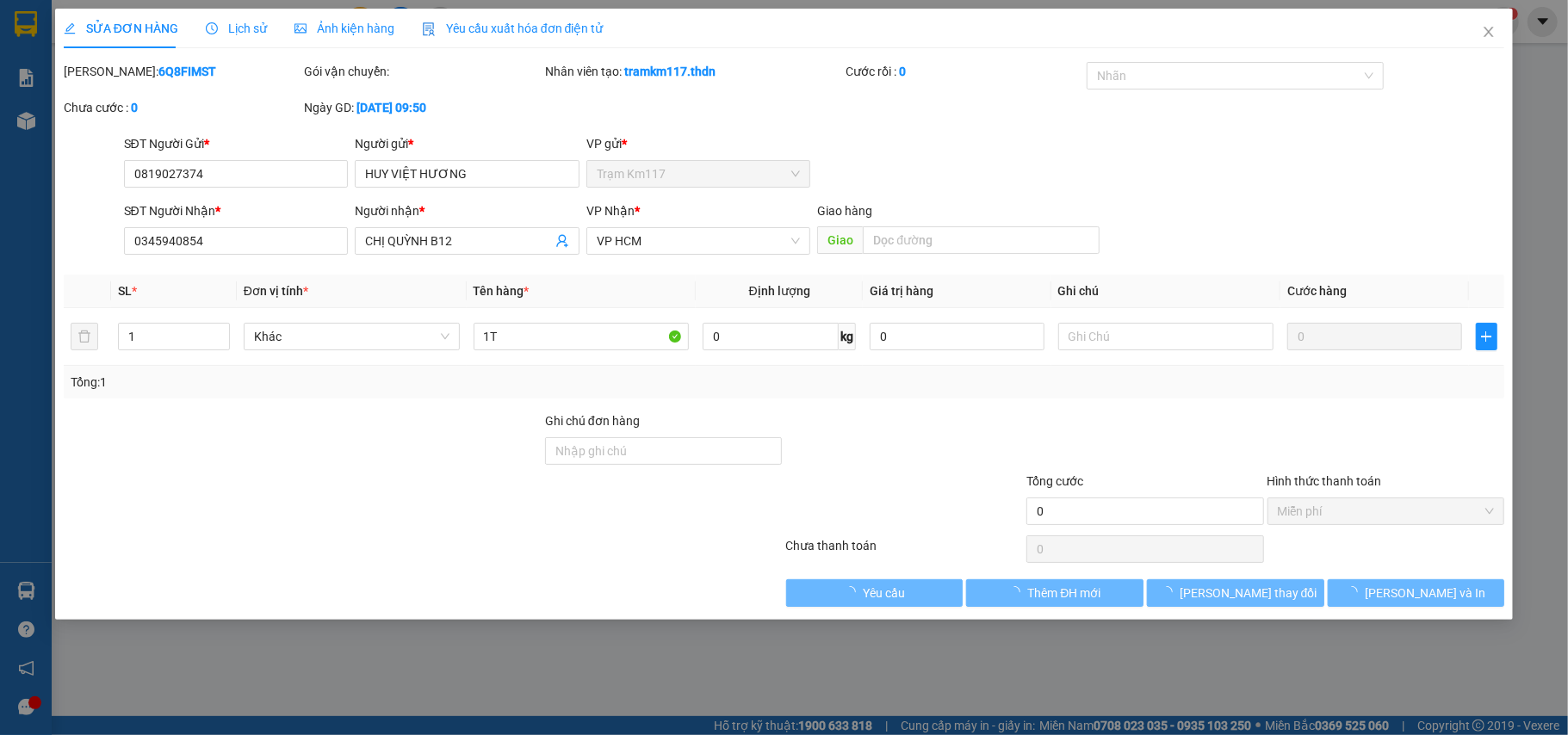
type input "0819027374"
type input "HUY VIỆT HƯƠNG"
type input "0345940854"
type input "CHỊ QUỲNH B12"
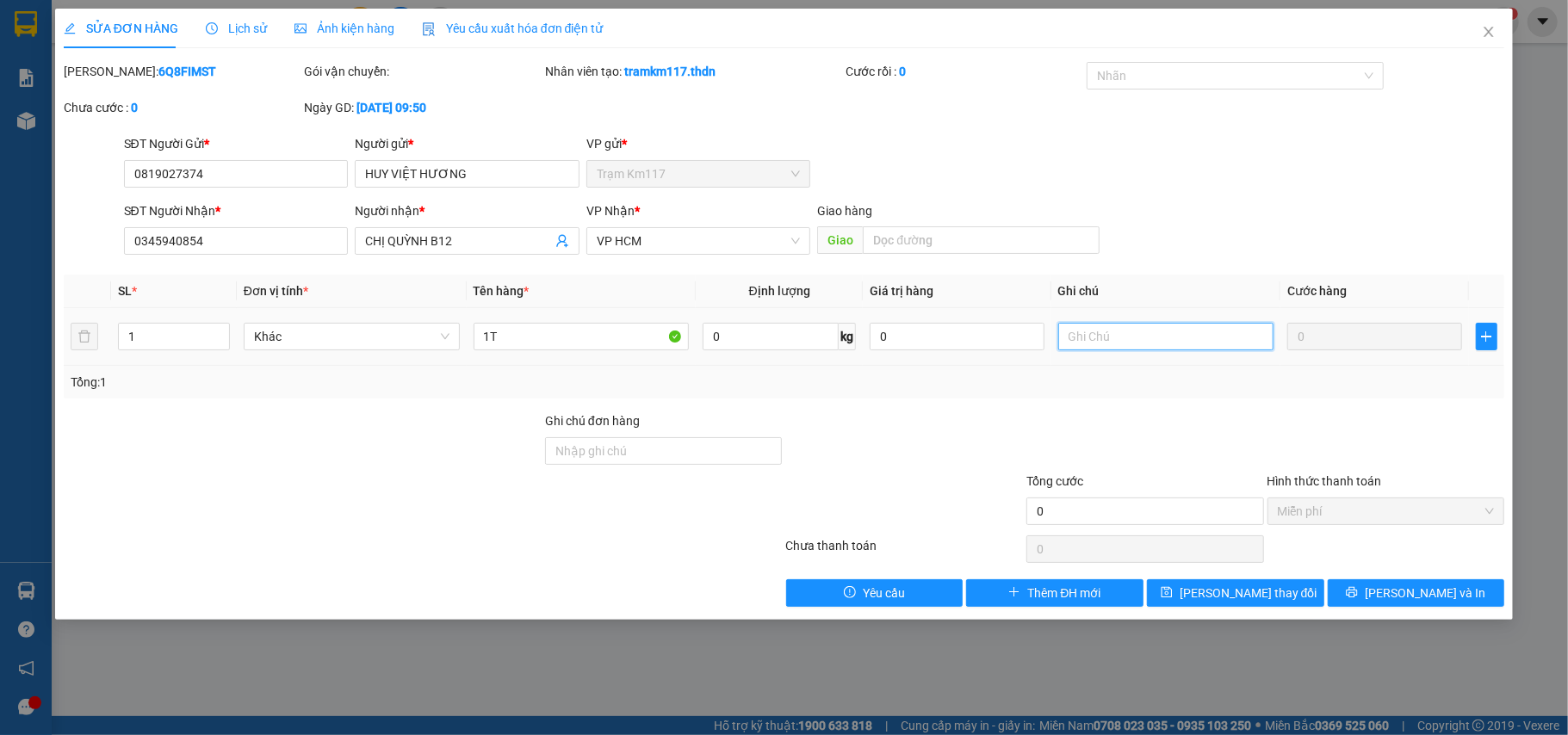
click at [1120, 339] on input "text" at bounding box center [1166, 336] width 216 height 28
type input "D"
type input "ĐƠN AI HỦY"
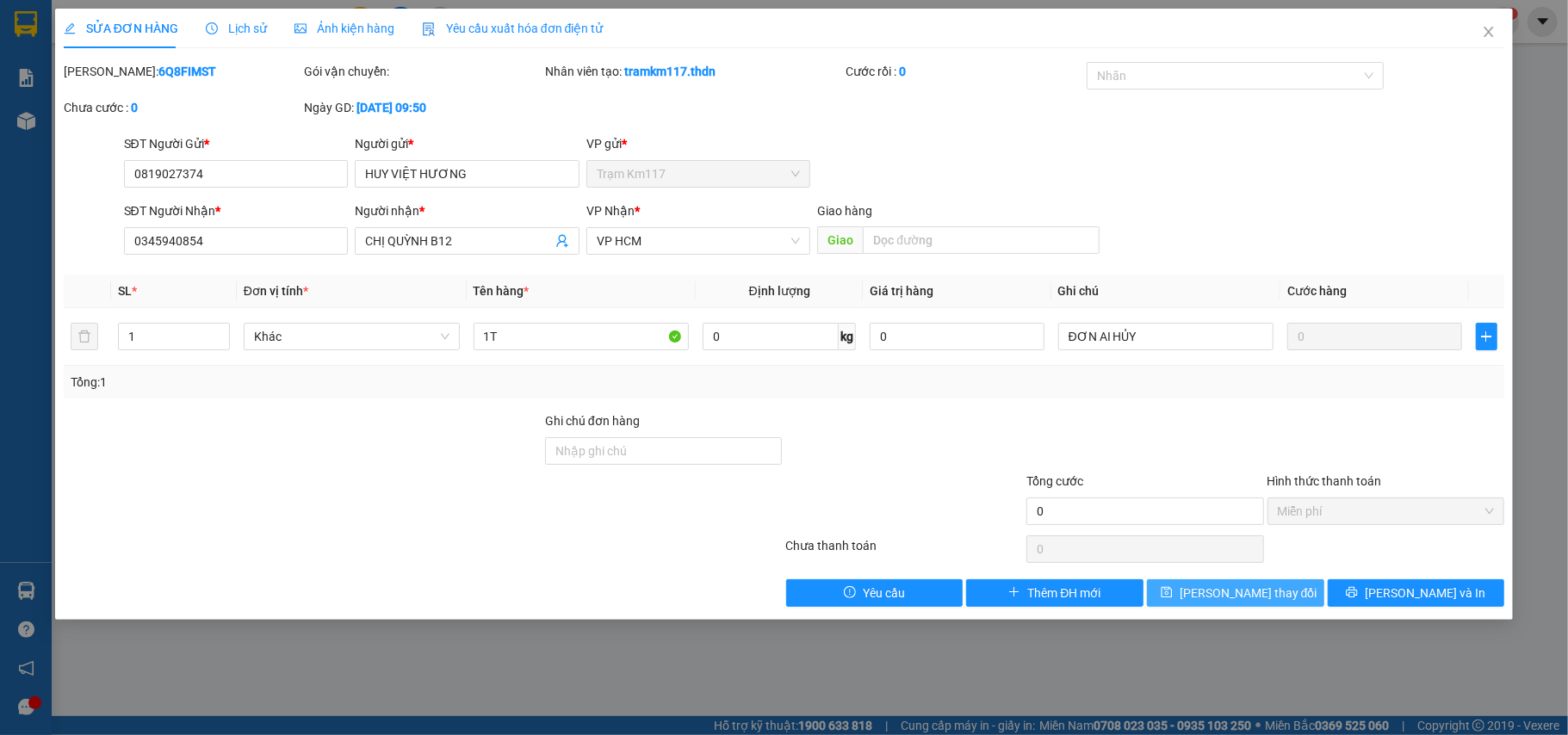
click at [1260, 589] on span "Lưu thay đổi" at bounding box center [1248, 593] width 138 height 19
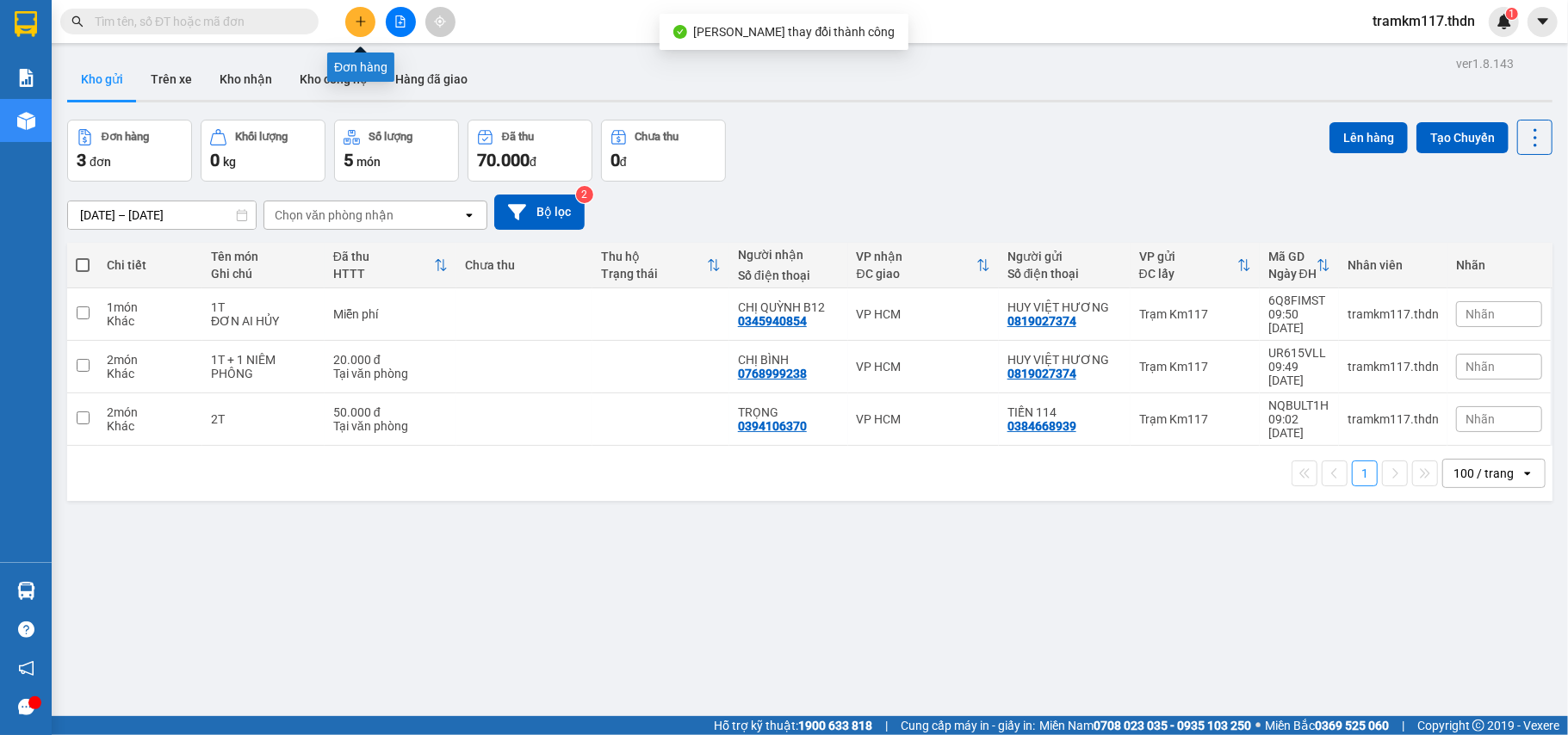
click at [362, 18] on icon "plus" at bounding box center [360, 21] width 12 height 12
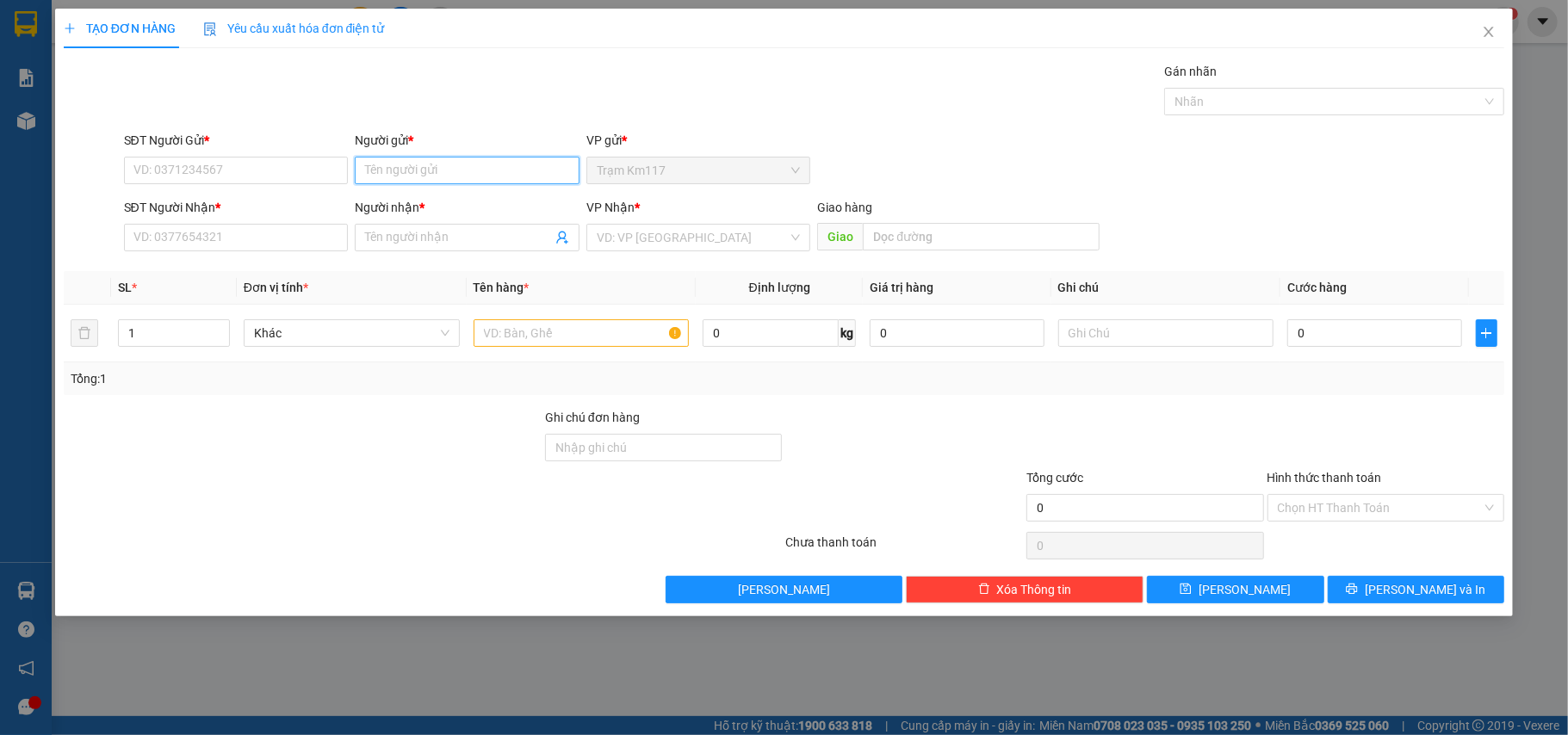
click at [431, 174] on input "Người gửi *" at bounding box center [467, 170] width 225 height 28
click at [432, 208] on div "HUY VIỆT HƯƠNG - 0819027374" at bounding box center [467, 206] width 204 height 19
type input "0819027374"
type input "HUY VIỆT HƯƠNG"
click at [561, 243] on icon "user-add" at bounding box center [562, 237] width 13 height 13
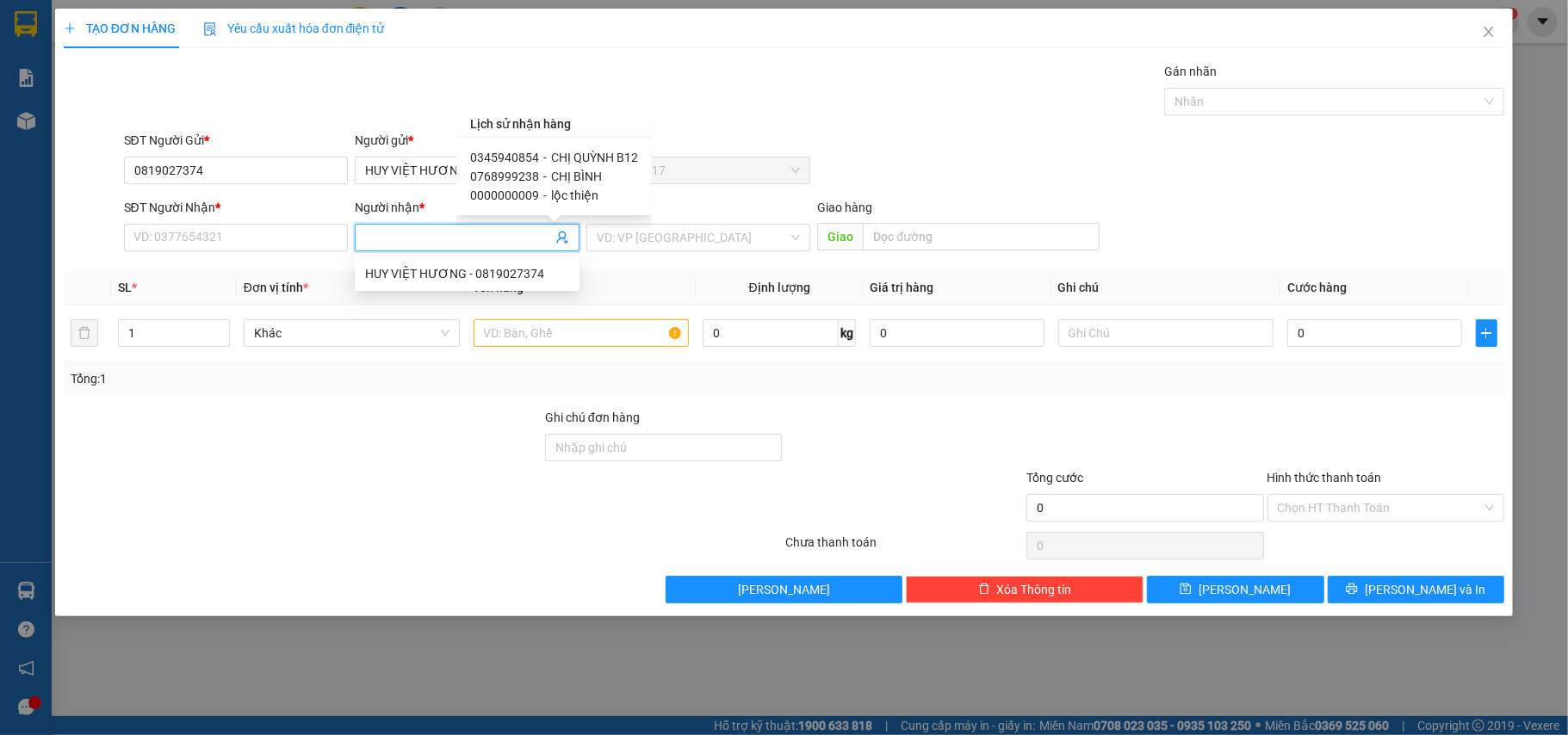
click at [566, 157] on span "CHỊ QUỲNH B12" at bounding box center [594, 157] width 87 height 13
type input "0345940854"
type input "CHỊ QUỲNH B12"
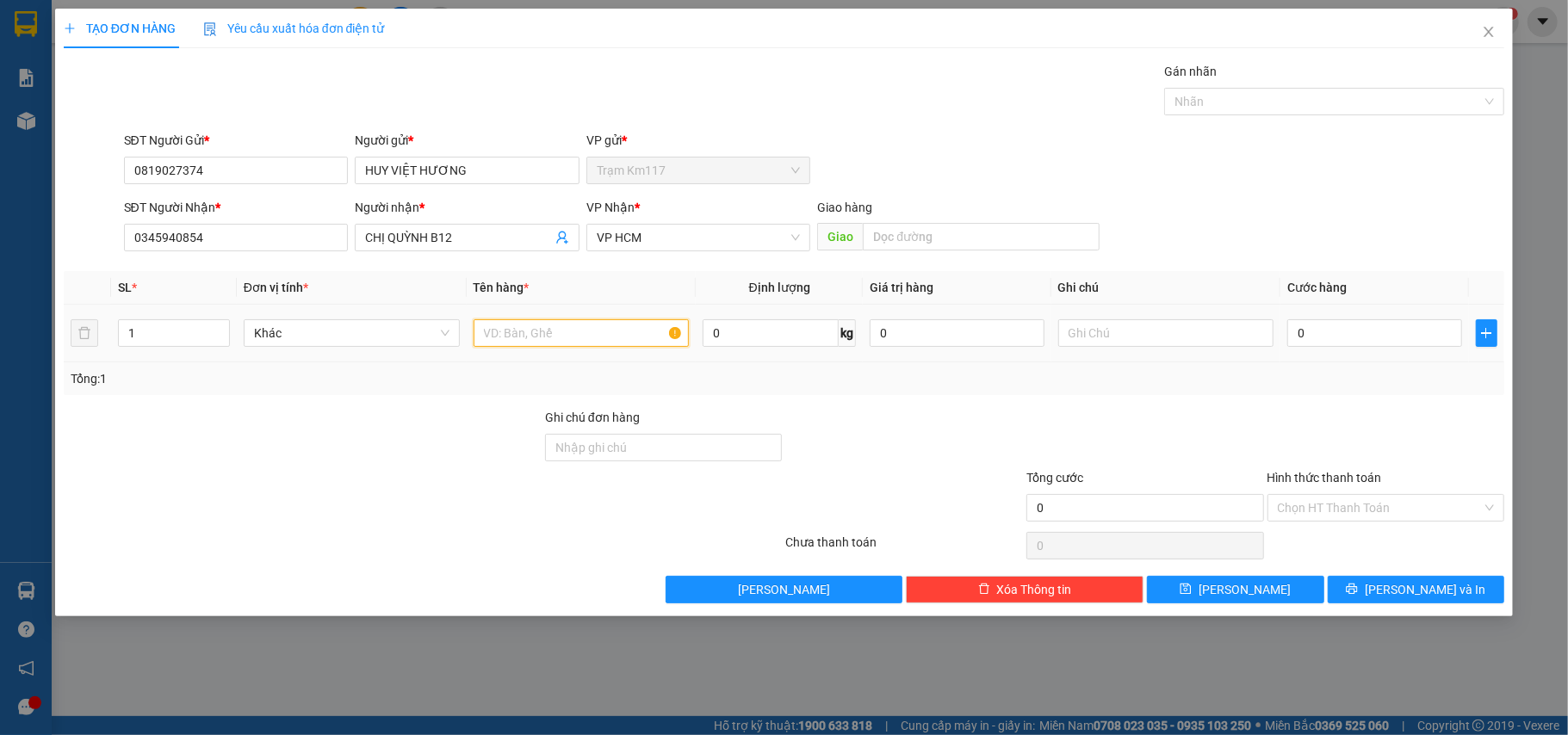
click at [590, 345] on input "text" at bounding box center [581, 332] width 216 height 28
type input "1T"
click at [1317, 339] on input "0" at bounding box center [1374, 332] width 174 height 28
type input "2"
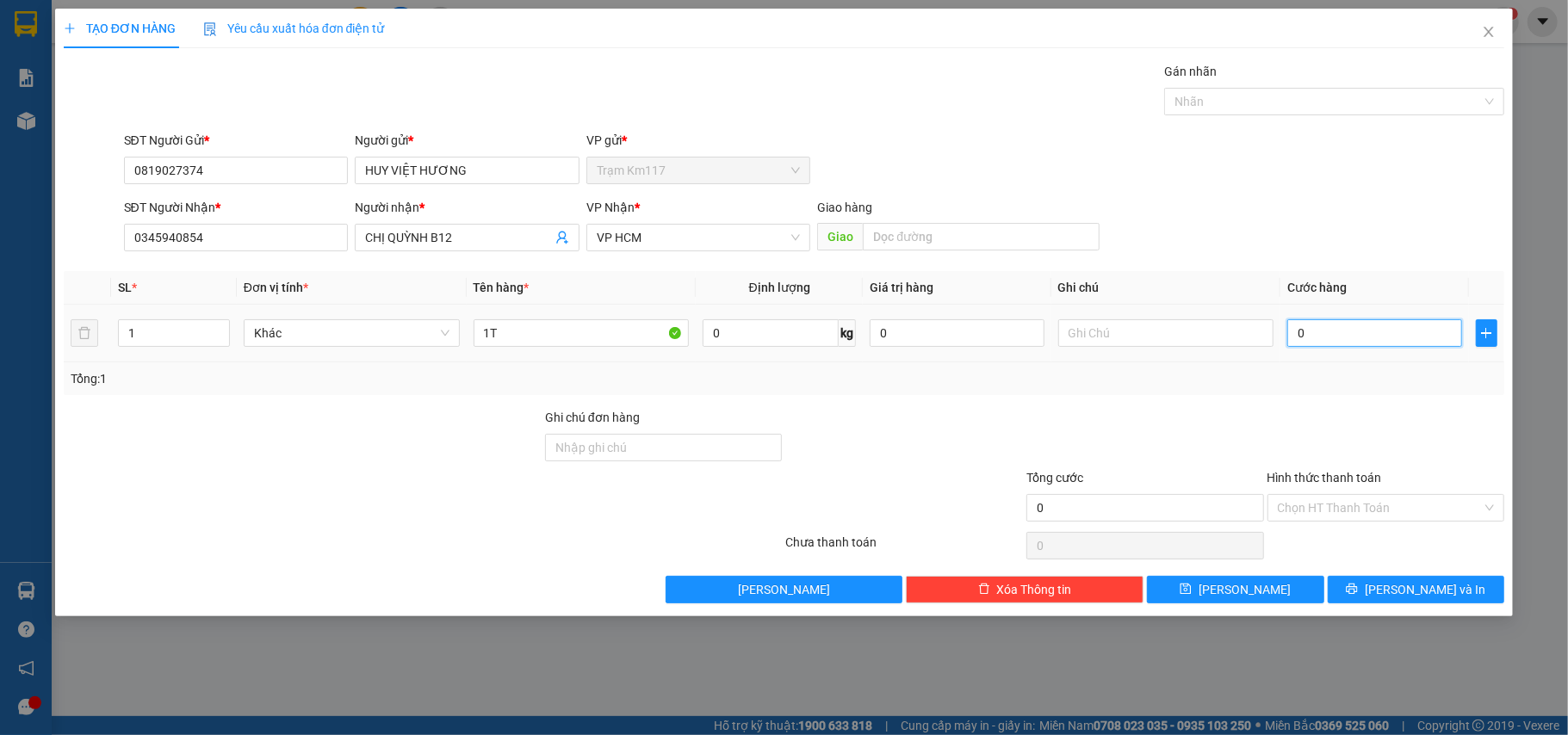
type input "2"
type input "20"
type input "200"
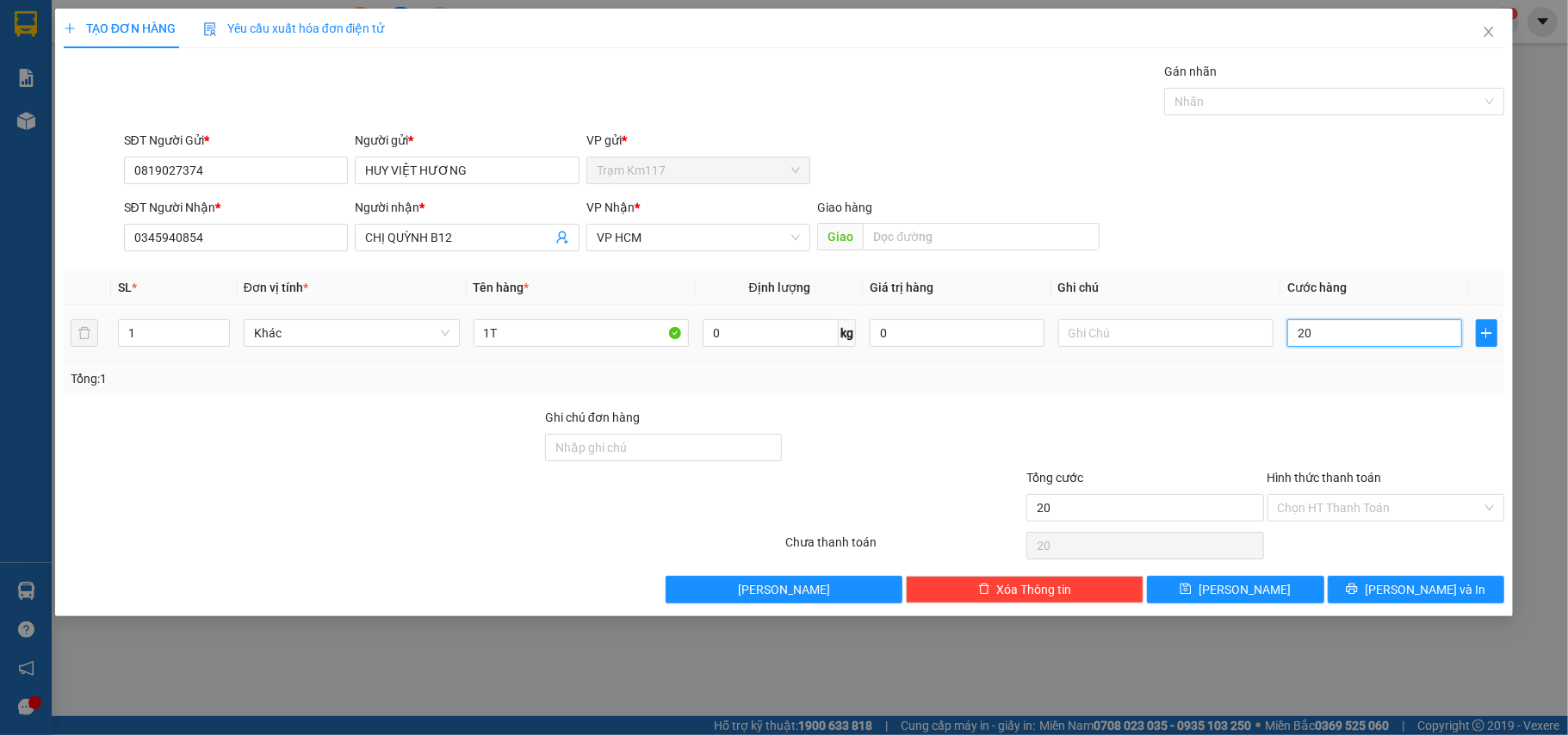
type input "200"
type input "2.000"
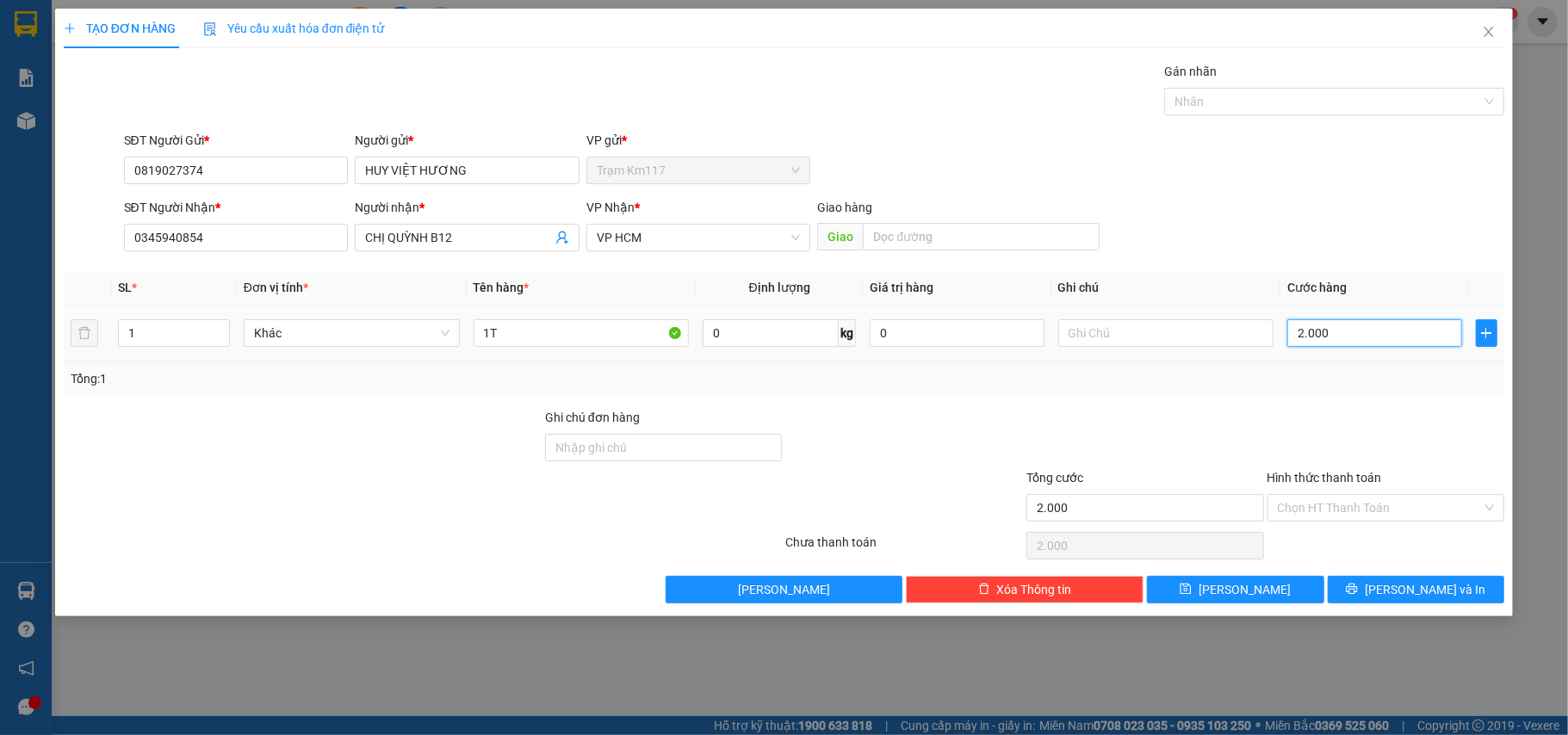
type input "20.000"
click at [1331, 507] on input "Hình thức thanh toán" at bounding box center [1380, 507] width 205 height 26
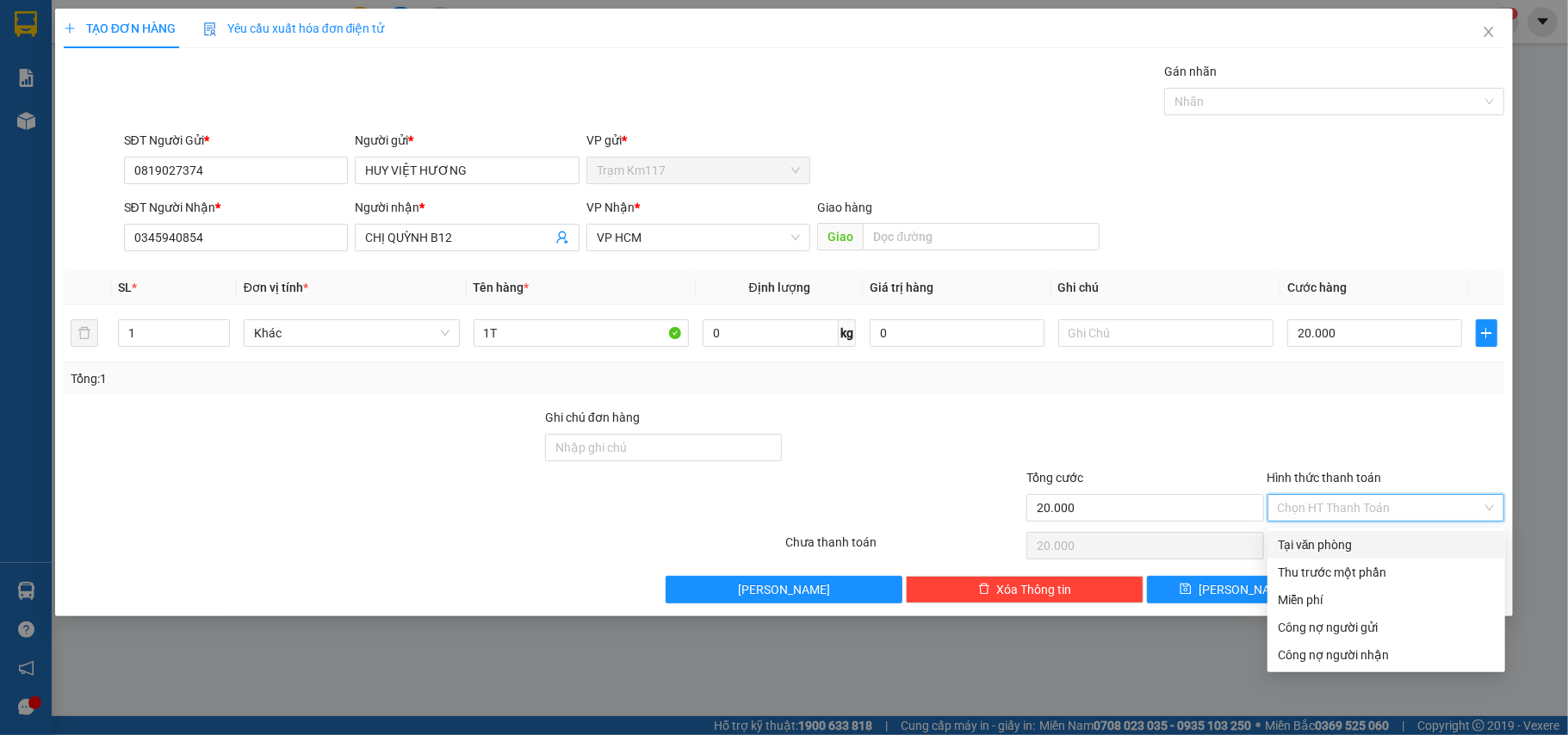
click at [1317, 546] on div "Tại văn phòng" at bounding box center [1387, 545] width 217 height 19
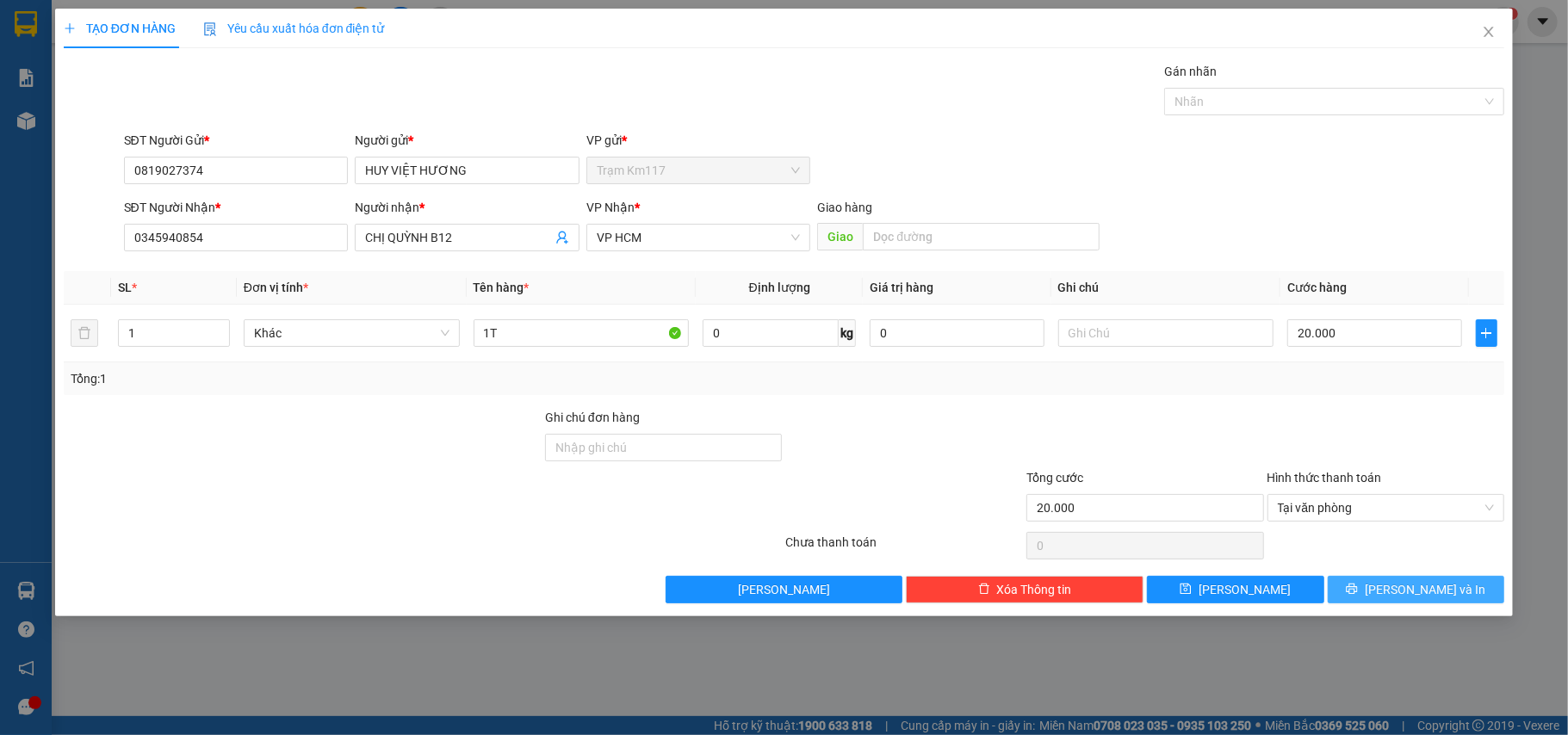
click at [1428, 593] on span "Lưu và In" at bounding box center [1425, 589] width 121 height 19
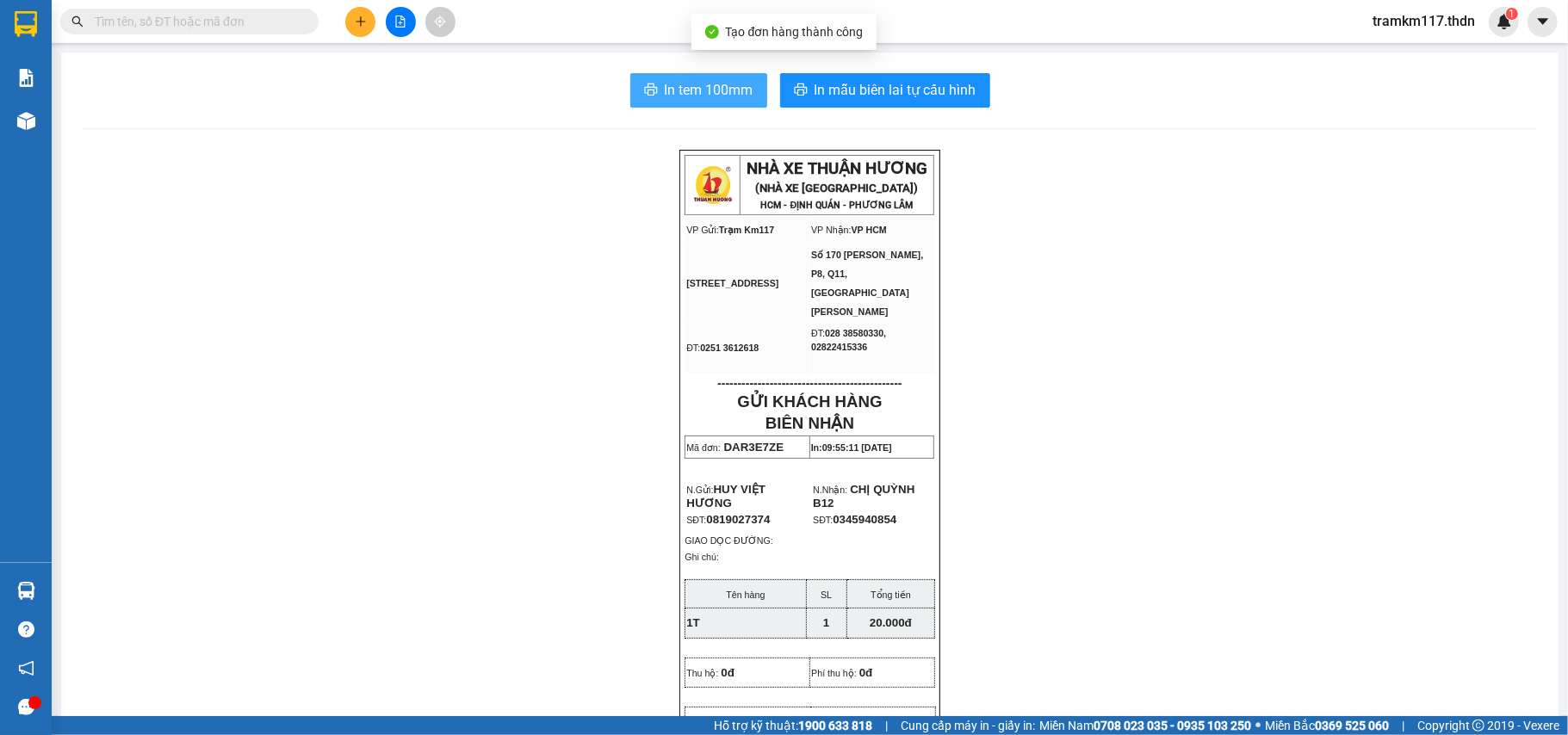
click at [686, 94] on span "In tem 100mm" at bounding box center [709, 89] width 89 height 22
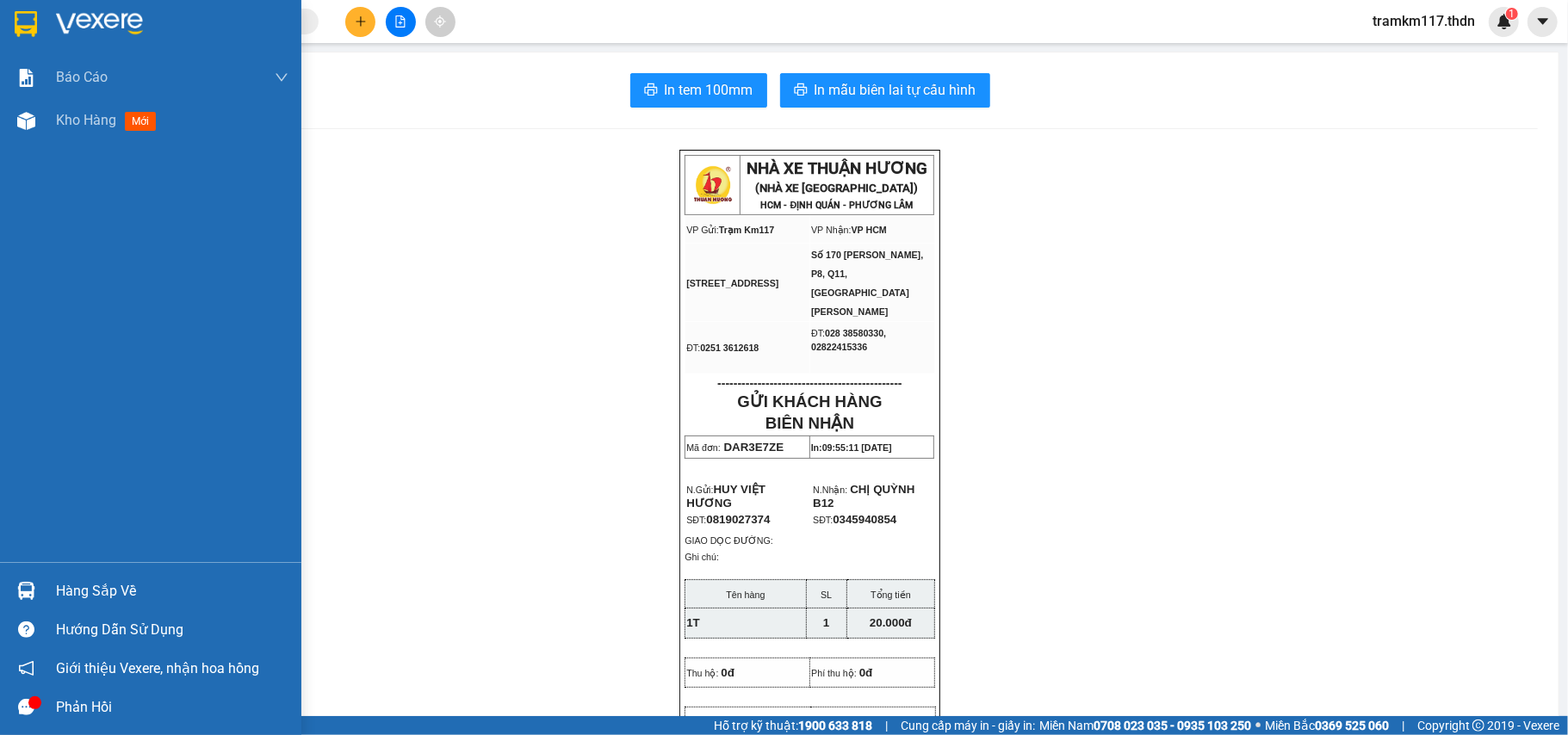
click at [28, 11] on img at bounding box center [26, 24] width 23 height 26
